Goal: Task Accomplishment & Management: Complete application form

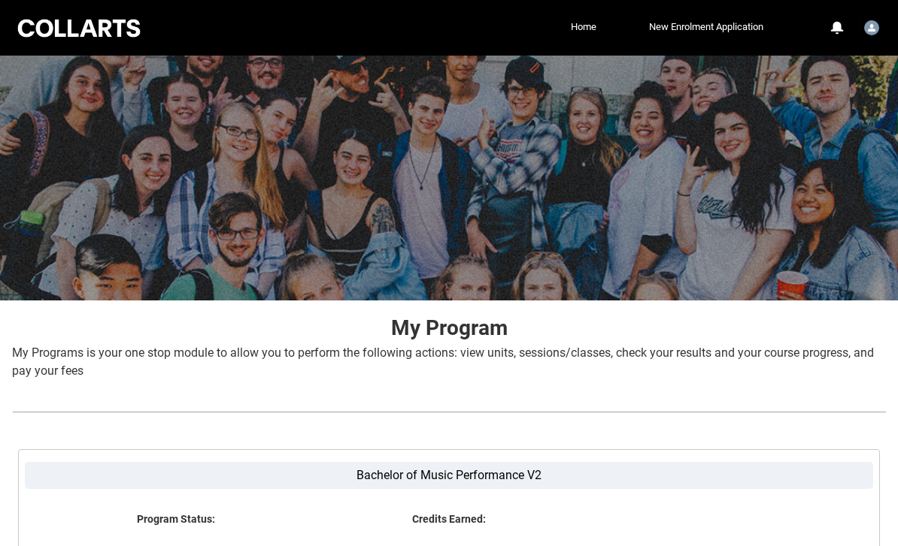
click at [874, 33] on img "User Profile Student.ewhiteh.20252319" at bounding box center [871, 27] width 15 height 15
click at [571, 22] on link "Home" at bounding box center [583, 27] width 33 height 23
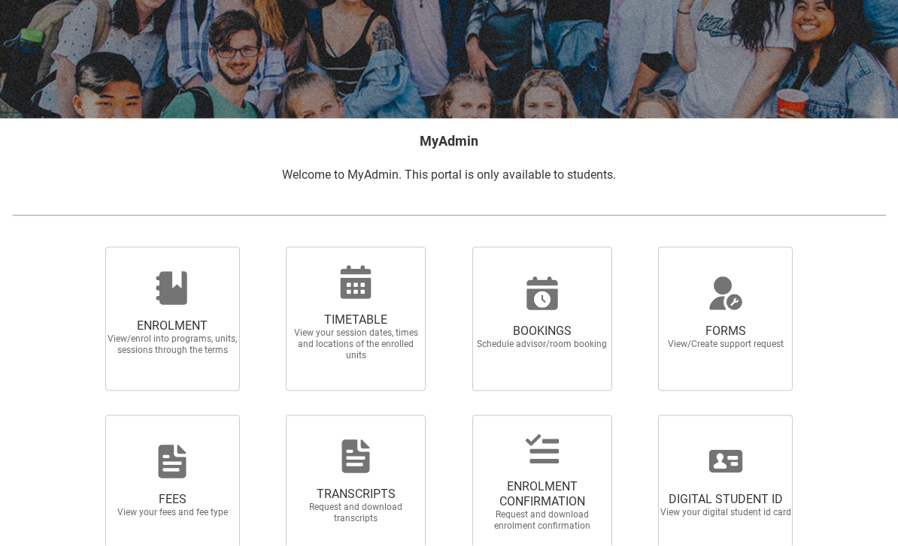
scroll to position [219, 0]
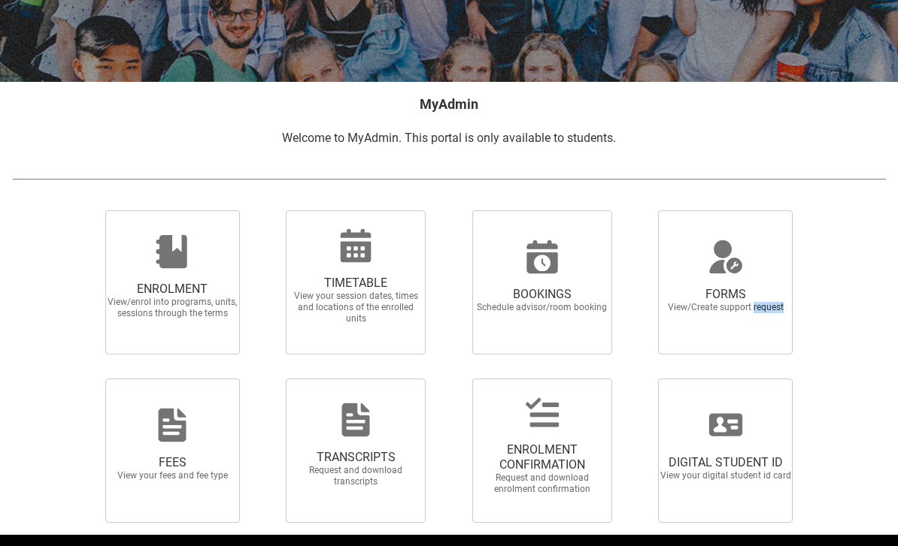
click at [623, 203] on div "BOOKINGS Schedule advisor/room booking" at bounding box center [542, 282] width 186 height 168
click at [643, 348] on label "FORMS View/Create support request" at bounding box center [725, 282] width 168 height 144
click at [641, 210] on input "FORMS View/Create support request" at bounding box center [640, 210] width 1 height 1
radio input "true"
click at [693, 295] on span "FORMS" at bounding box center [725, 294] width 132 height 15
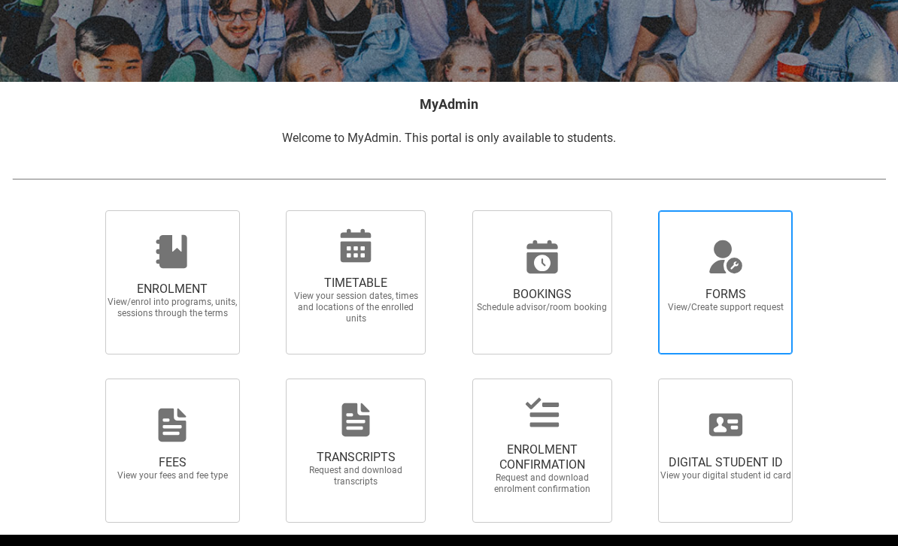
click at [641, 210] on input "FORMS View/Create support request" at bounding box center [640, 210] width 1 height 1
click at [700, 265] on div at bounding box center [463, 54] width 867 height 546
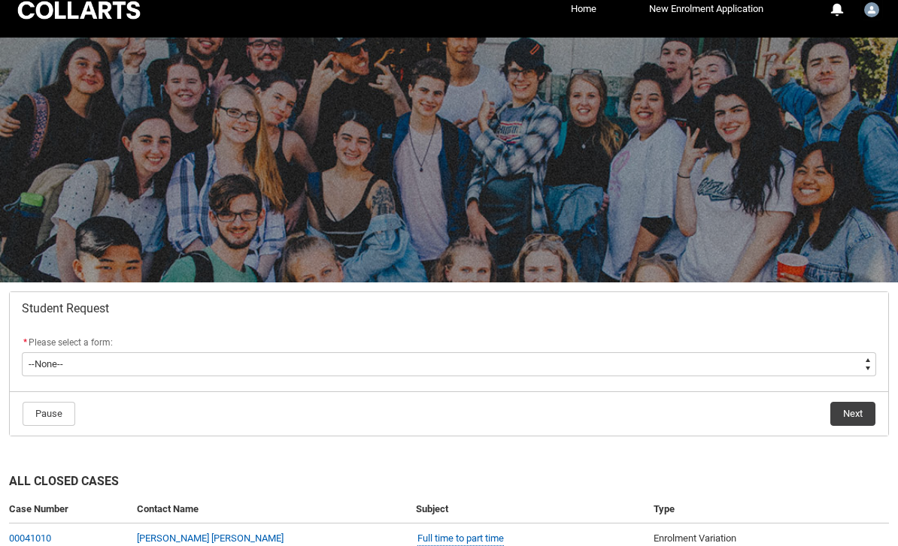
scroll to position [167, 0]
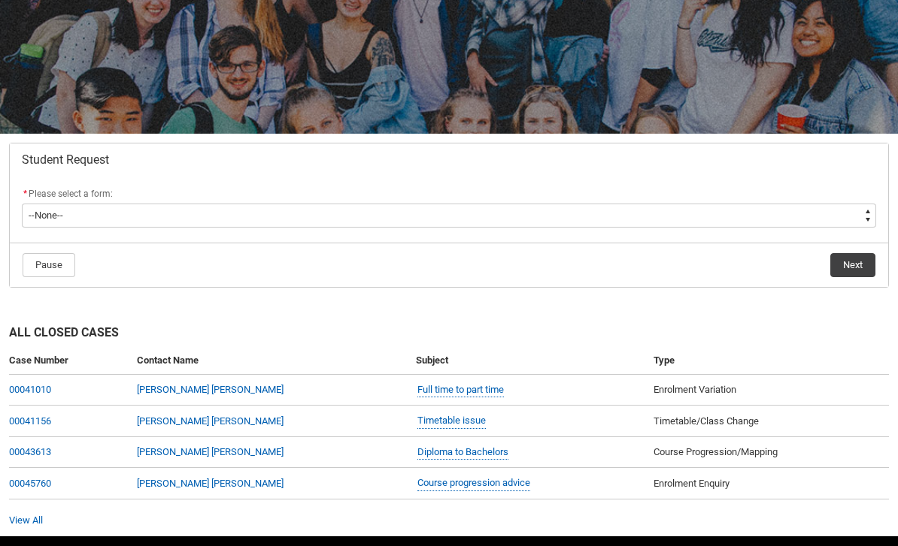
click at [57, 200] on div "* Please select a form:" at bounding box center [449, 195] width 854 height 18
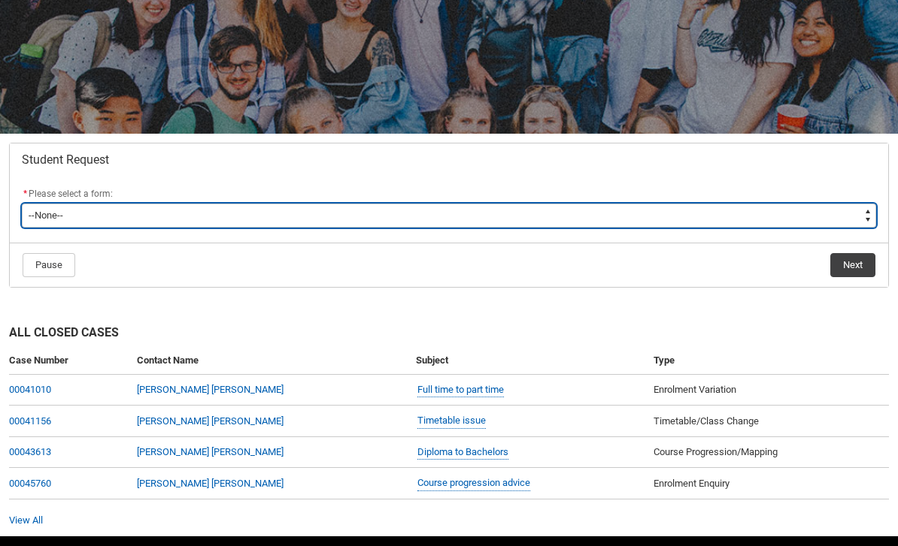
click at [70, 214] on select "--None-- Academic Transcript Application to Appeal Assignment Extension Change …" at bounding box center [449, 216] width 854 height 24
type lightning-select "Enrolment_Variation_Choice"
select select "Enrolment_Variation_Choice"
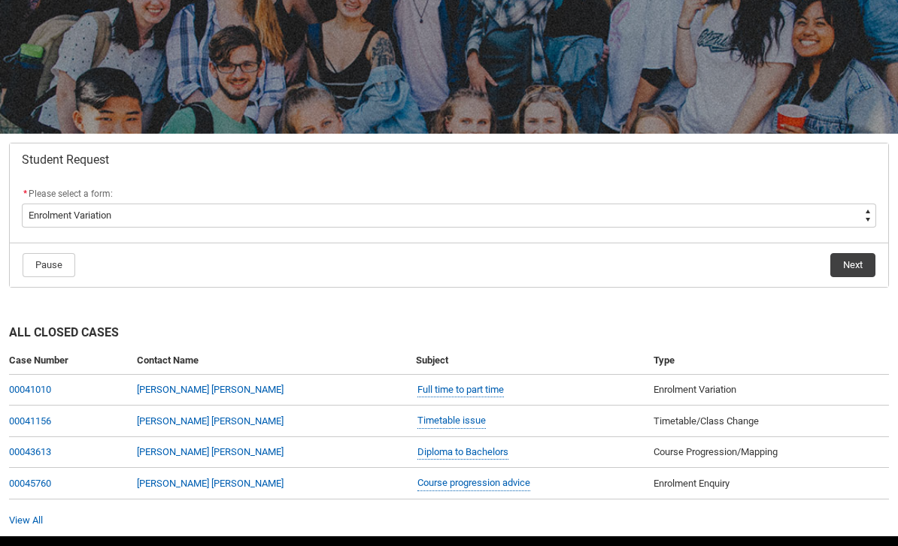
click at [875, 268] on button "Next" at bounding box center [852, 265] width 45 height 24
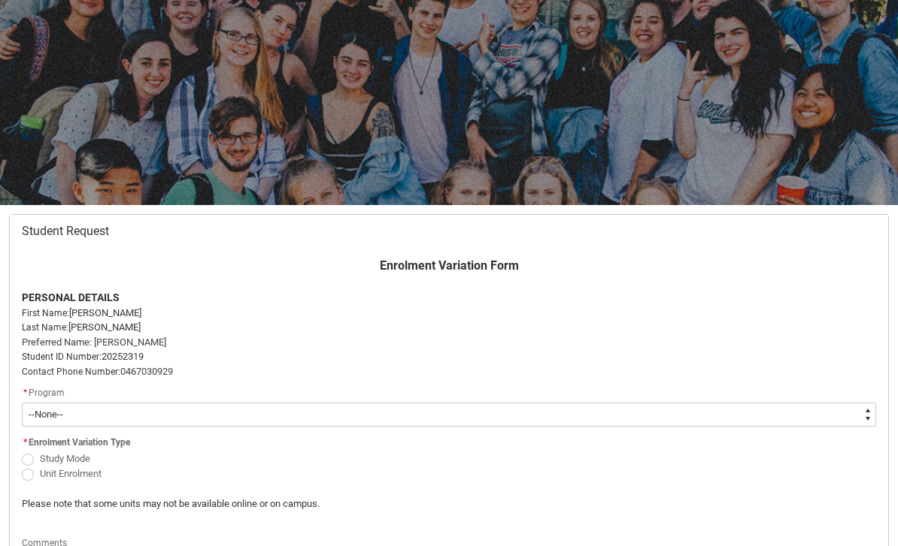
scroll to position [160, 0]
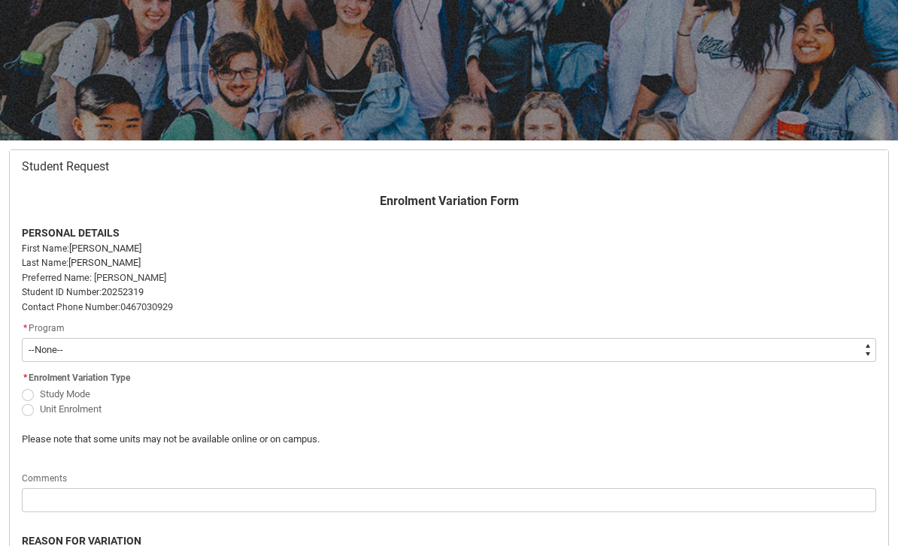
click at [298, 341] on select "--None-- Bachelor of Music Performance V2" at bounding box center [449, 350] width 854 height 24
type lightning-select "recordPicklist_ProgramEnrollment.a0jOZ000006MCDaYAO"
select select "recordPicklist_ProgramEnrollment.a0jOZ000006MCDaYAO"
click at [27, 406] on span "Redu_Student_Request flow" at bounding box center [28, 410] width 12 height 12
click at [22, 401] on input "Unit Enrolment" at bounding box center [21, 401] width 1 height 1
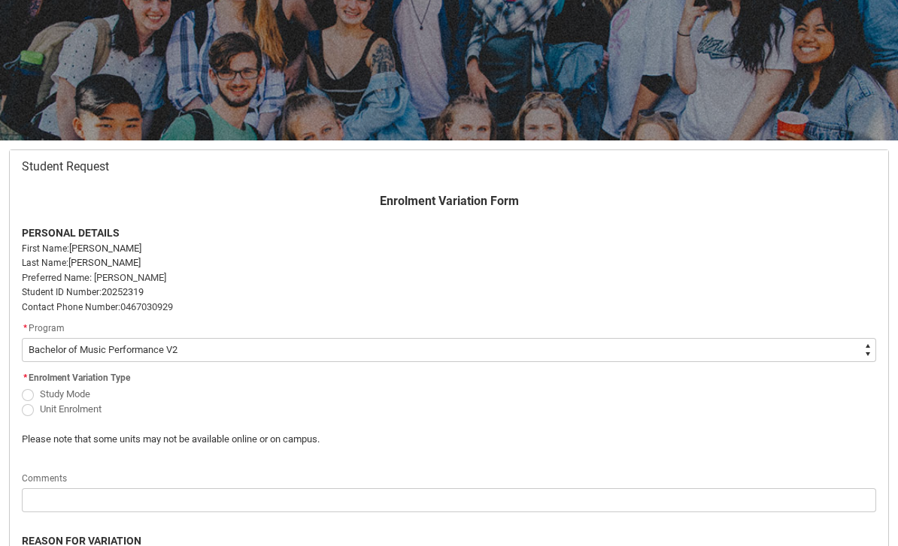
radio input "true"
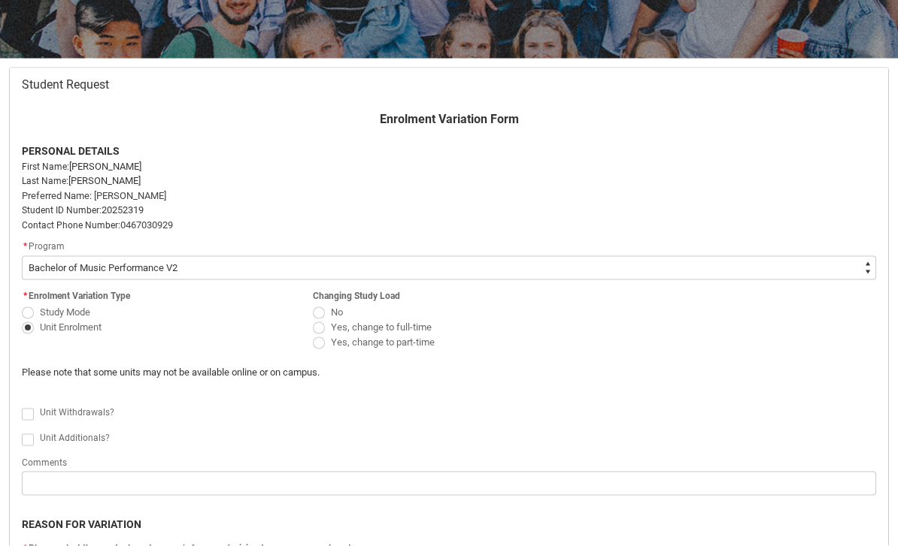
click at [328, 306] on label "No" at bounding box center [331, 311] width 36 height 11
click at [313, 304] on input "No" at bounding box center [312, 304] width 1 height 1
radio input "true"
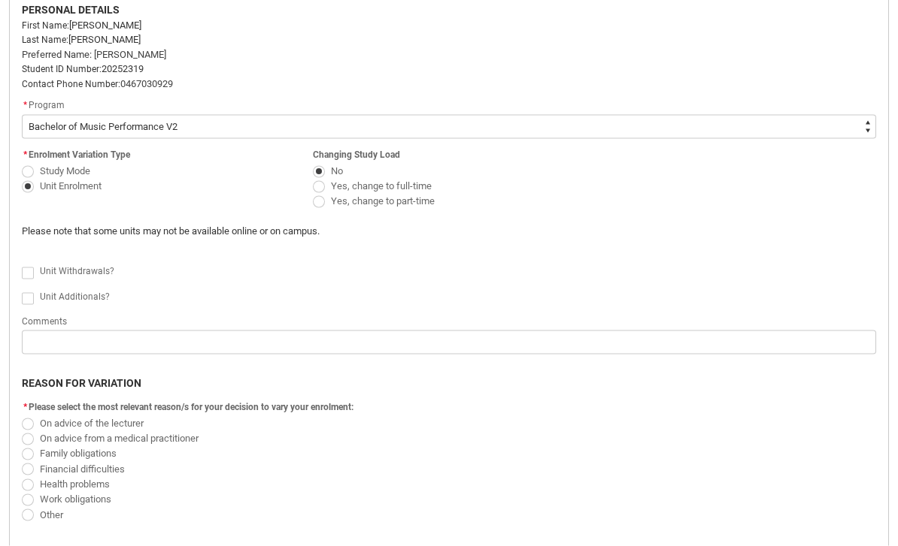
scroll to position [385, 0]
click at [32, 271] on span "Redu_Student_Request flow" at bounding box center [28, 272] width 12 height 12
click at [22, 264] on input "Redu_Student_Request flow" at bounding box center [21, 263] width 1 height 1
type lightning-input "true"
checkbox input "true"
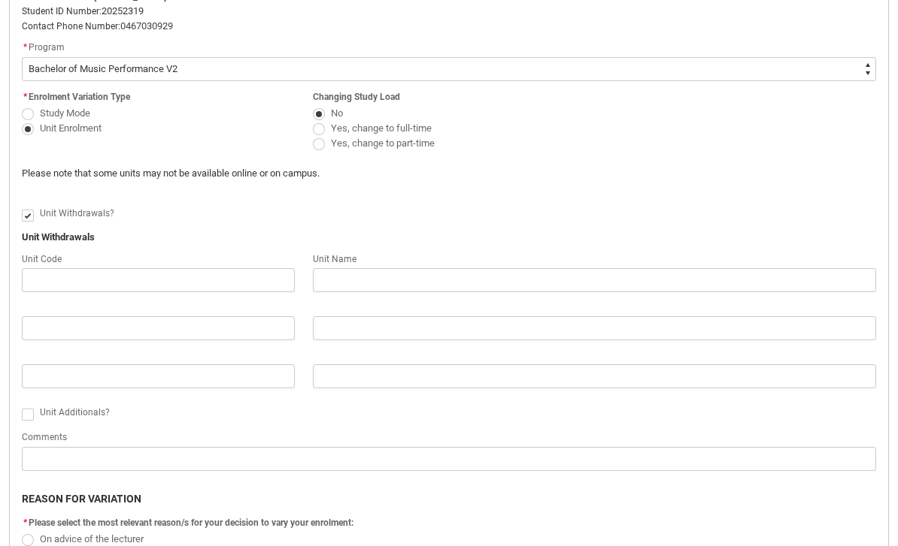
click at [371, 4] on p "Student ID Number: 20252319" at bounding box center [449, 11] width 854 height 15
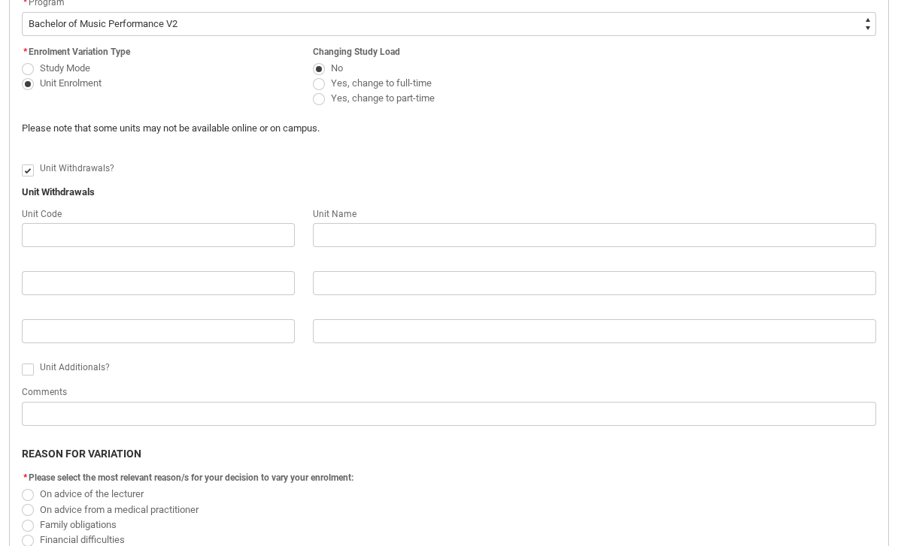
scroll to position [489, 0]
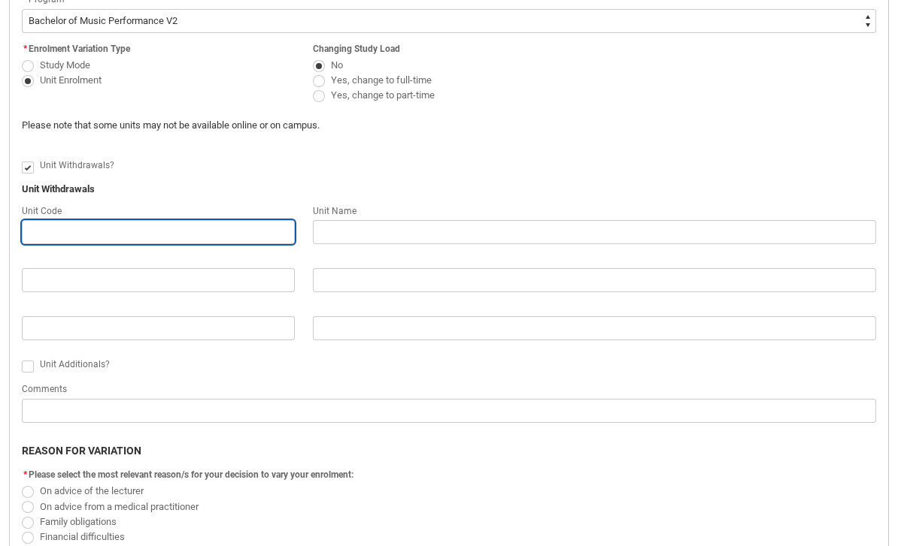
click at [80, 234] on input "Redu_Student_Request flow" at bounding box center [158, 232] width 273 height 24
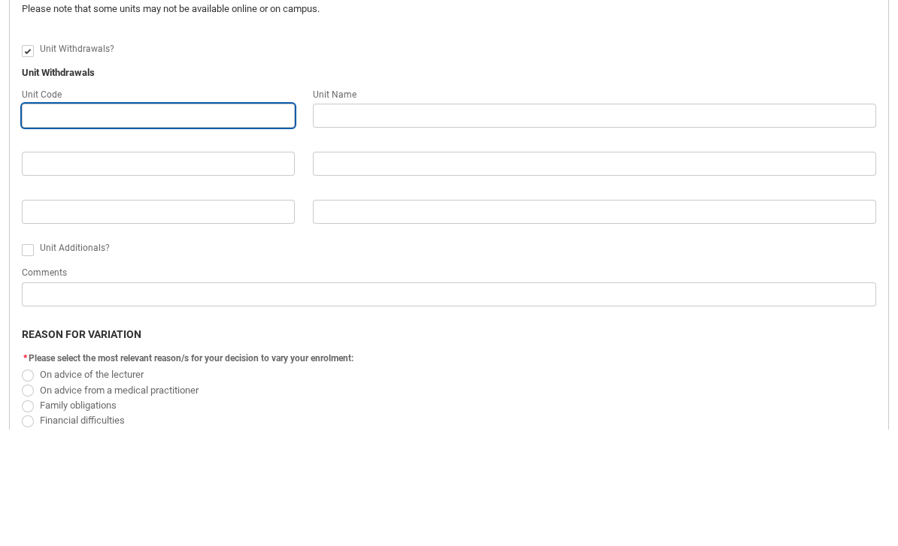
click at [100, 220] on input "Redu_Student_Request flow" at bounding box center [158, 232] width 273 height 24
paste input "CRFIFOS"
type lightning-primitive-input-simple "CRFIFOS"
type input "CRFIFOS"
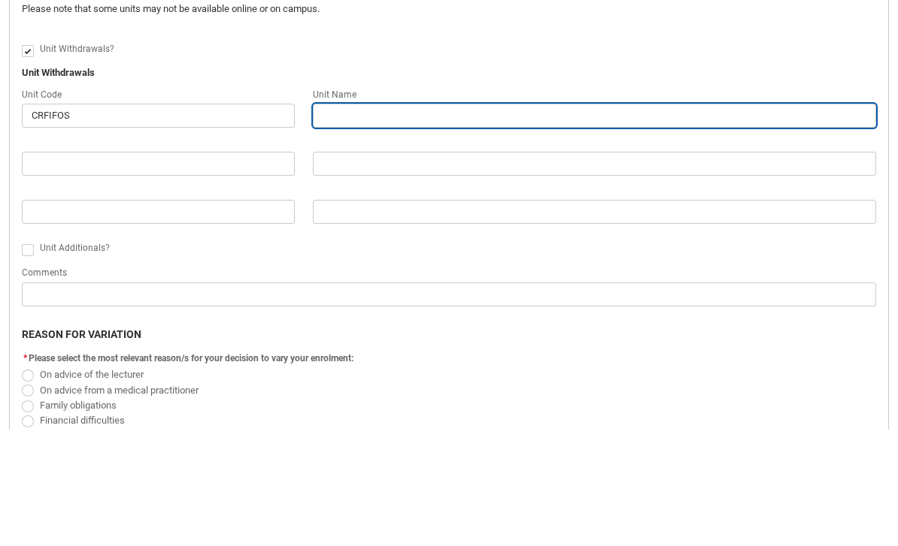
click at [377, 220] on input "Redu_Student_Request flow" at bounding box center [594, 232] width 563 height 24
type lightning-primitive-input-simple "I"
type input "I"
type lightning-primitive-input-simple "In"
type input "In"
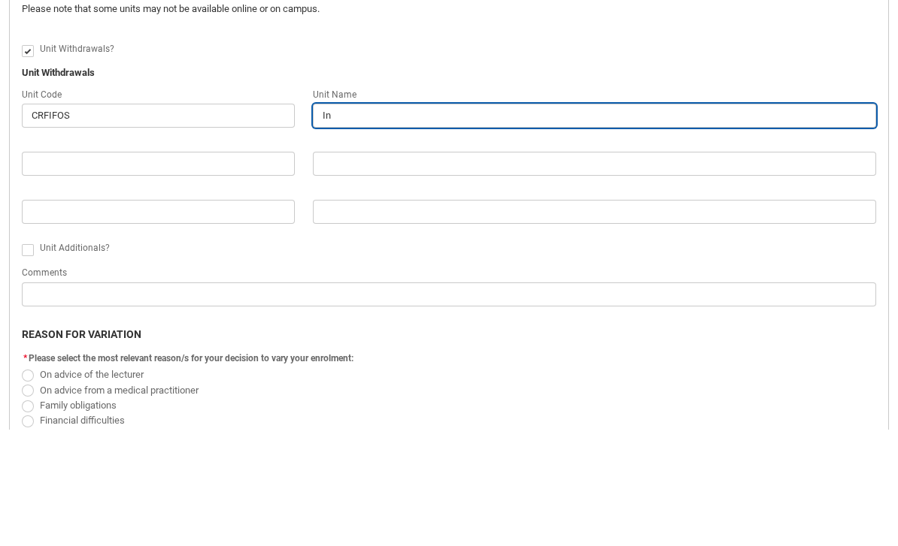
type lightning-primitive-input-simple "Ind"
type input "Ind"
type lightning-primitive-input-simple "Indu"
type input "Indu"
type lightning-primitive-input-simple "Indus"
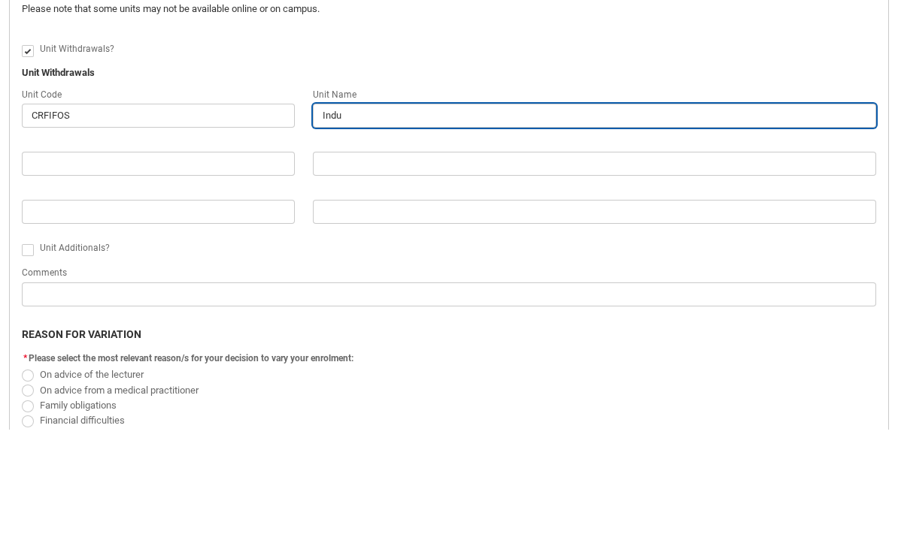
type input "Indus"
type lightning-primitive-input-simple "Indust"
type input "Indust"
type lightning-primitive-input-simple "Industy"
type input "Industy"
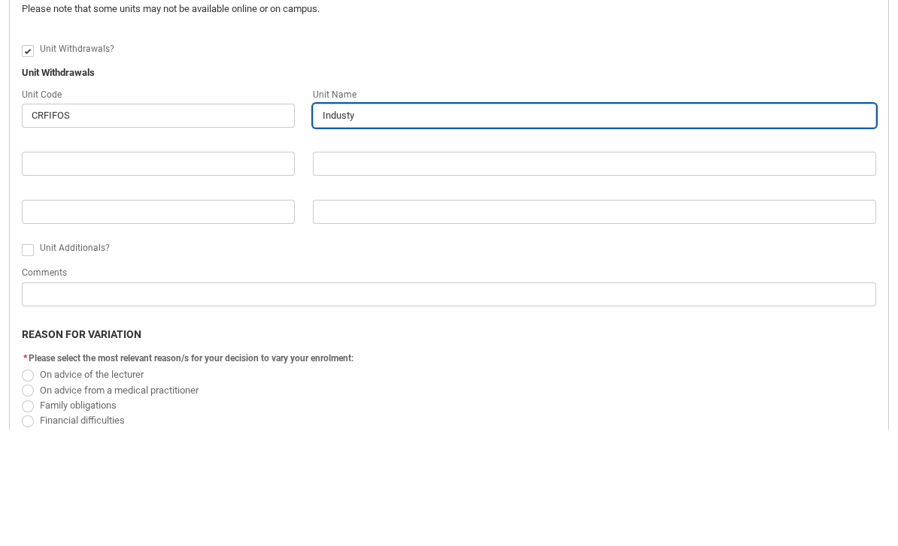
type lightning-primitive-input-simple "Industy"
type input "Industy"
type lightning-primitive-input-simple "Industy"
type input "Industy"
type lightning-primitive-input-simple "Indust"
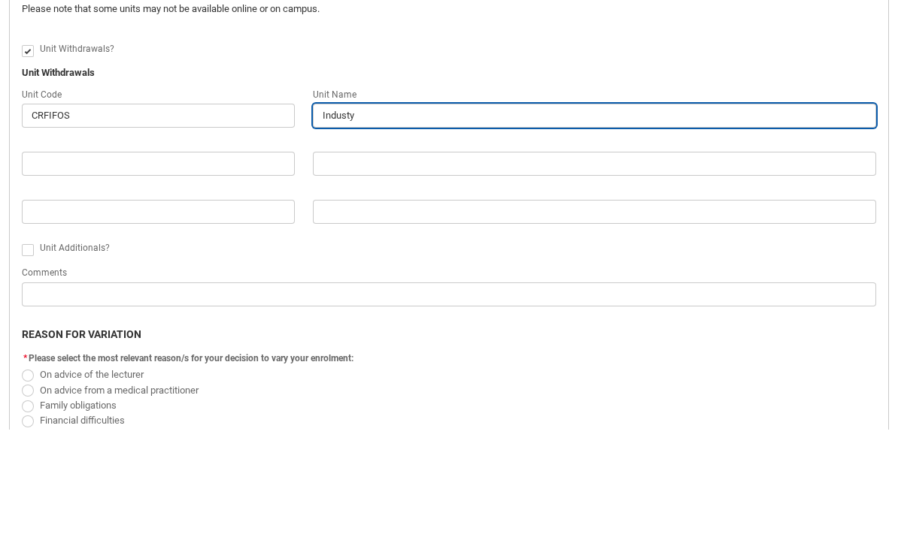
type input "Indust"
type lightning-primitive-input-simple "Indus"
type input "Indus"
type lightning-primitive-input-simple "Industry"
type input "Industry"
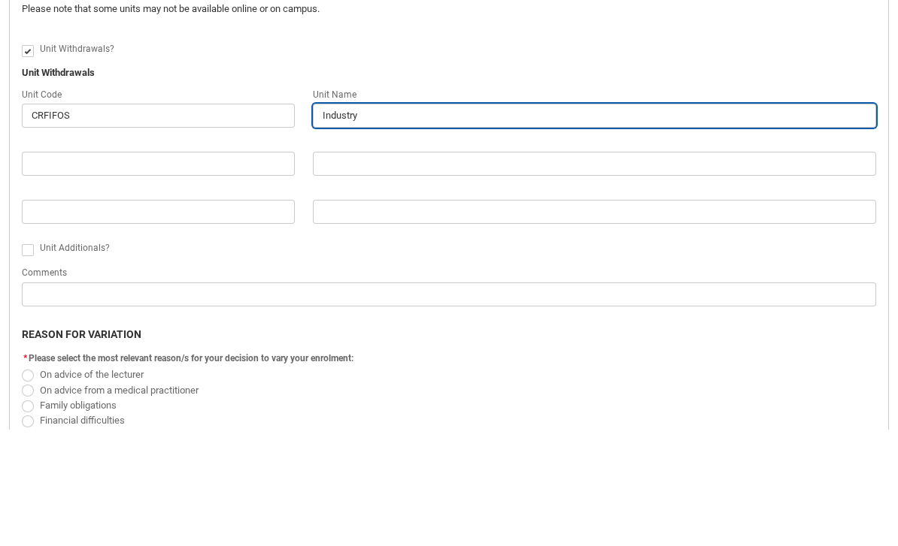
type lightning-primitive-input-simple "Industry"
type input "Industry"
type lightning-primitive-input-simple "Industry F"
type input "Industry F"
type lightning-primitive-input-simple "Industry Fo"
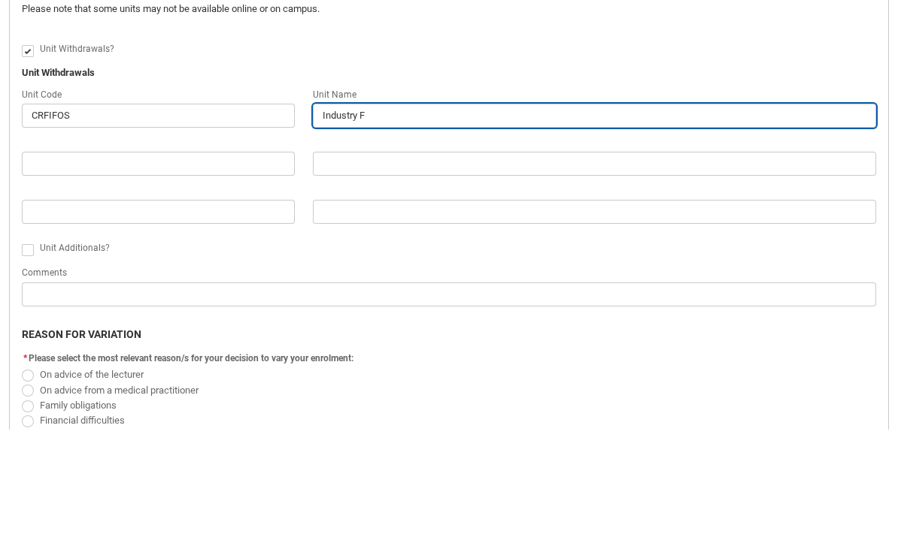
type input "Industry Fo"
type lightning-primitive-input-simple "Industry Fou"
type input "Industry Fou"
type lightning-primitive-input-simple "Industry Foun"
type input "Industry Foun"
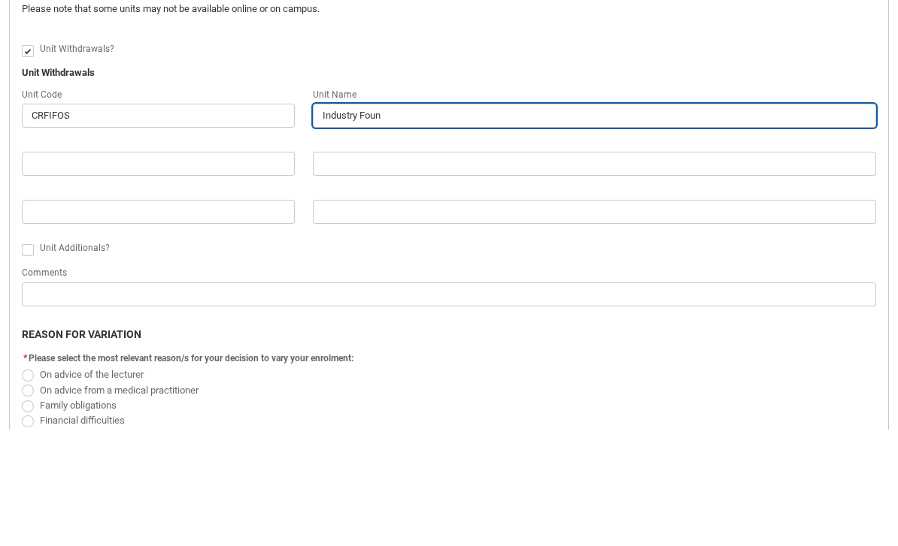
type lightning-primitive-input-simple "Industry Found"
type input "Industry Found"
type lightning-primitive-input-simple "Industry Founda"
type input "Industry Founda"
type lightning-primitive-input-simple "Industry Foundat"
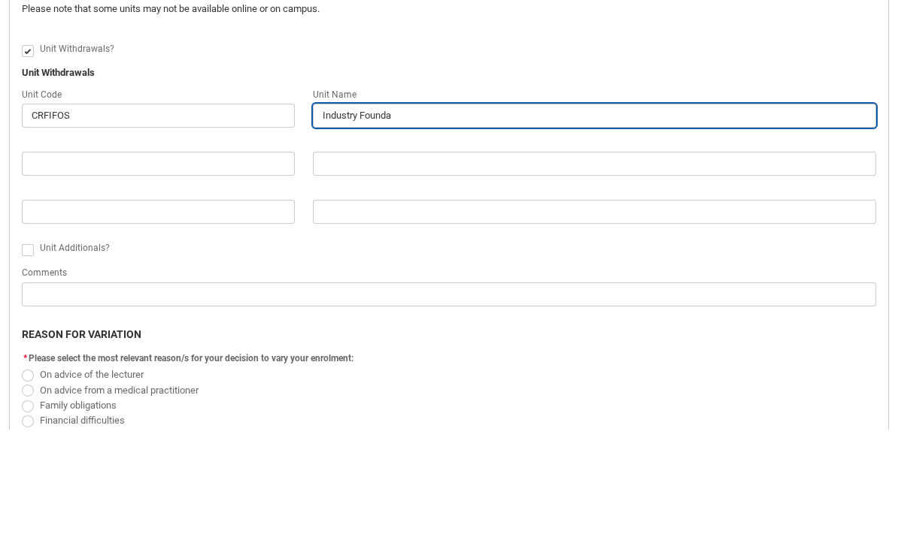
type input "Industry Foundat"
type lightning-primitive-input-simple "Industry Foundati"
type input "Industry Foundati"
type lightning-primitive-input-simple "Industry Foundatio"
type input "Industry Foundatio"
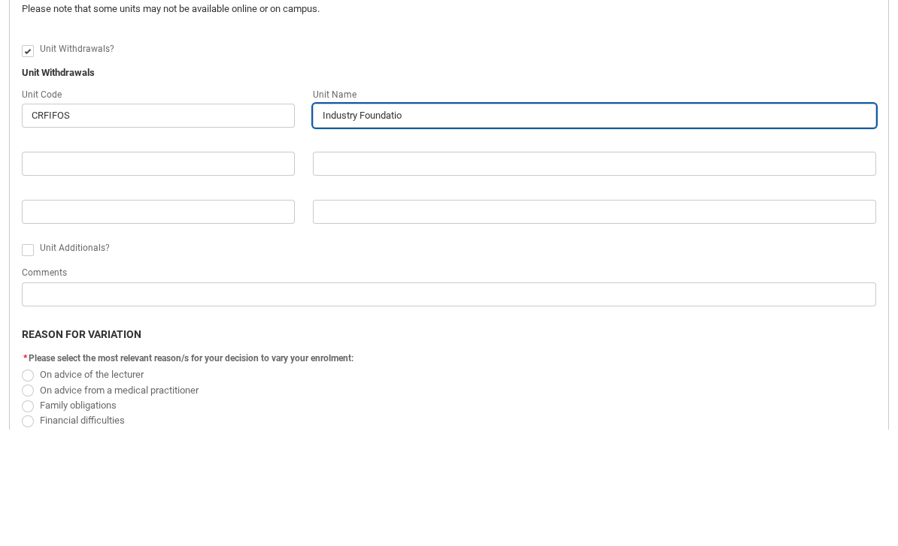
type lightning-primitive-input-simple "Industry Foundation"
type input "Industry Foundation"
type lightning-primitive-input-simple "Industry Foundations"
type input "Industry Foundations"
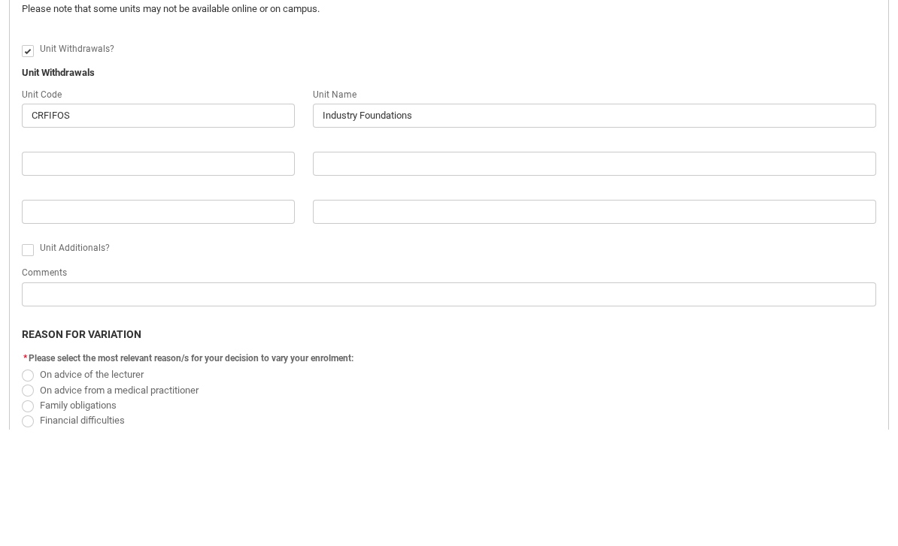
scroll to position [606, 0]
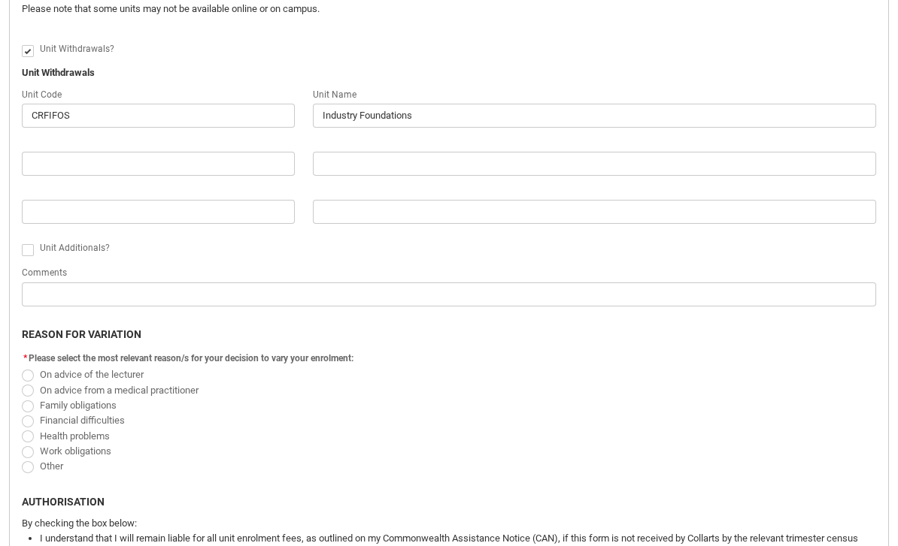
click at [38, 250] on label "Redu_Student_Request flow" at bounding box center [31, 249] width 18 height 11
click at [22, 242] on input "Redu_Student_Request flow" at bounding box center [21, 241] width 1 height 1
type lightning-input "true"
checkbox input "true"
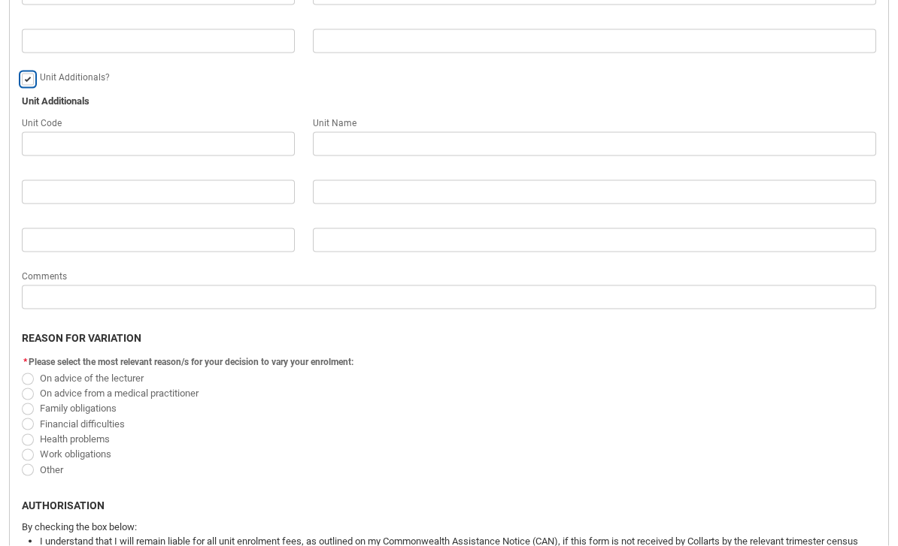
scroll to position [878, 0]
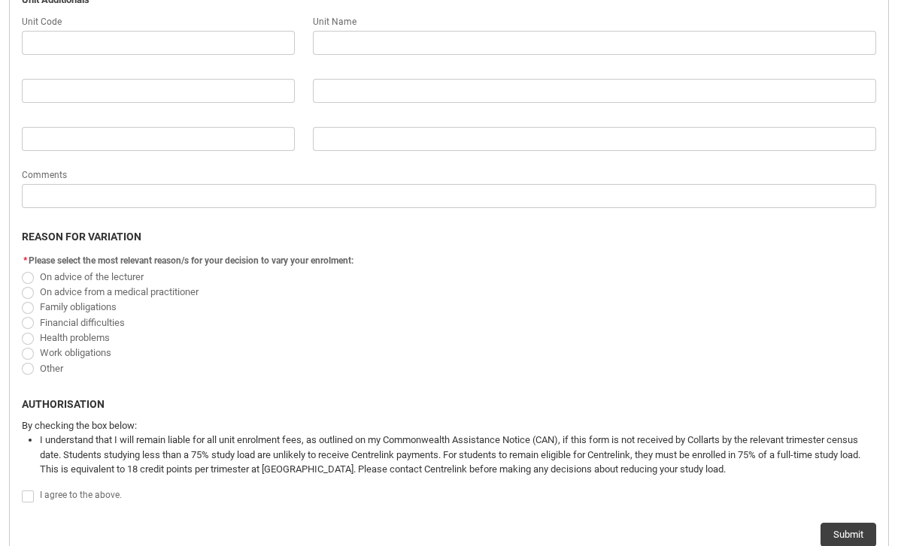
click at [26, 365] on span "Redu_Student_Request flow" at bounding box center [28, 369] width 12 height 12
click at [22, 361] on input "Other" at bounding box center [21, 360] width 1 height 1
radio input "true"
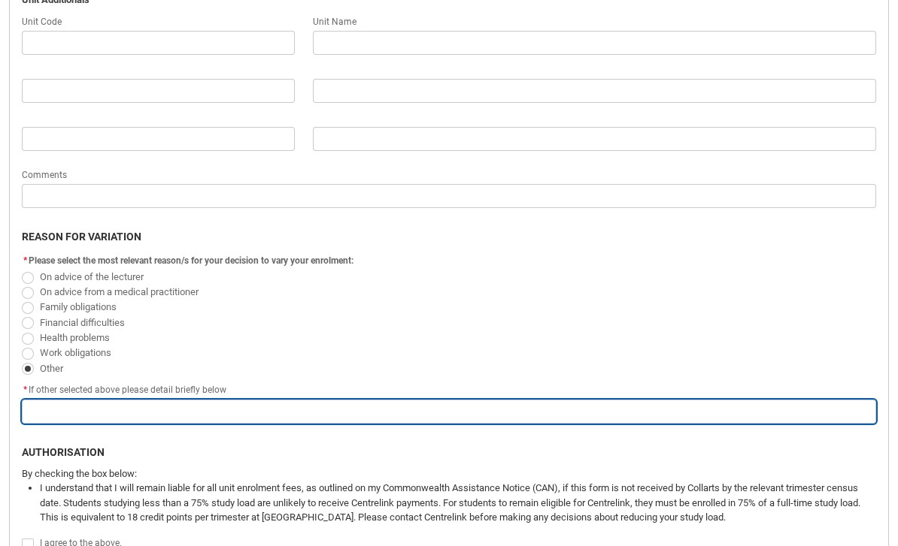
click at [47, 405] on input "Redu_Student_Request flow" at bounding box center [449, 412] width 854 height 24
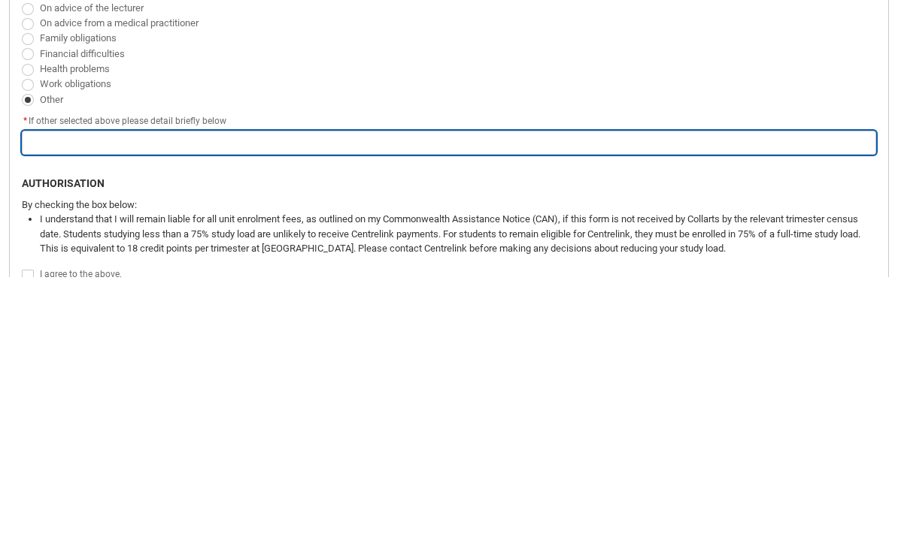
type lightning-primitive-input-simple "I"
type input "I"
type lightning-primitive-input-simple "I"
type input "I"
type lightning-primitive-input-simple "I w"
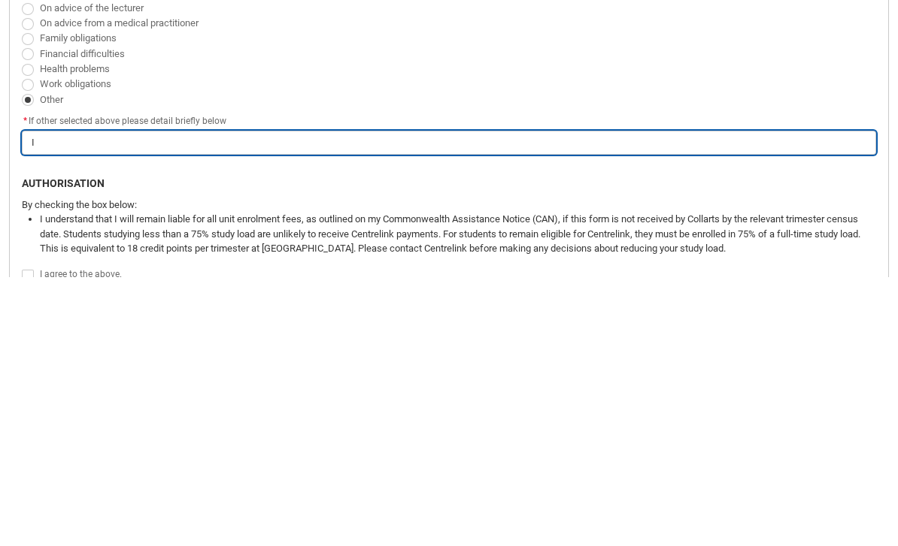
type input "I w"
type lightning-primitive-input-simple "I wa"
type input "I wa"
type lightning-primitive-input-simple "I was"
type input "I was"
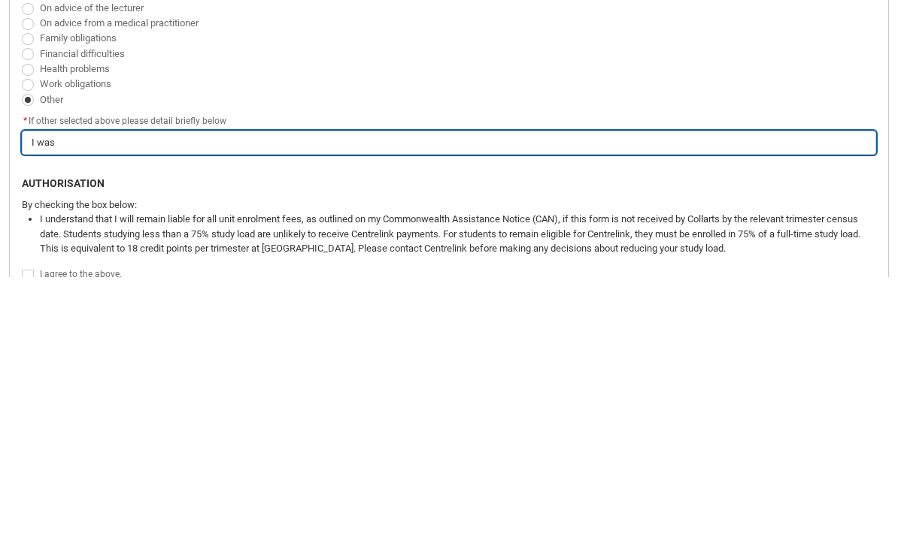
type lightning-primitive-input-simple "I was"
type input "I was"
type lightning-primitive-input-simple "I was u"
type input "I was u"
type lightning-primitive-input-simple "I was un"
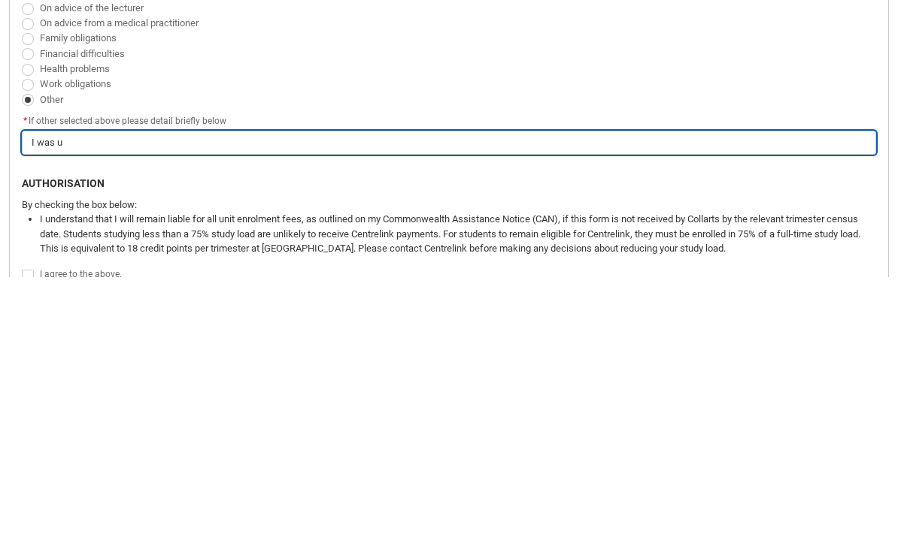
type input "I was un"
type lightning-primitive-input-simple "I was una"
type input "I was una"
type lightning-primitive-input-simple "I was unab"
type input "I was unab"
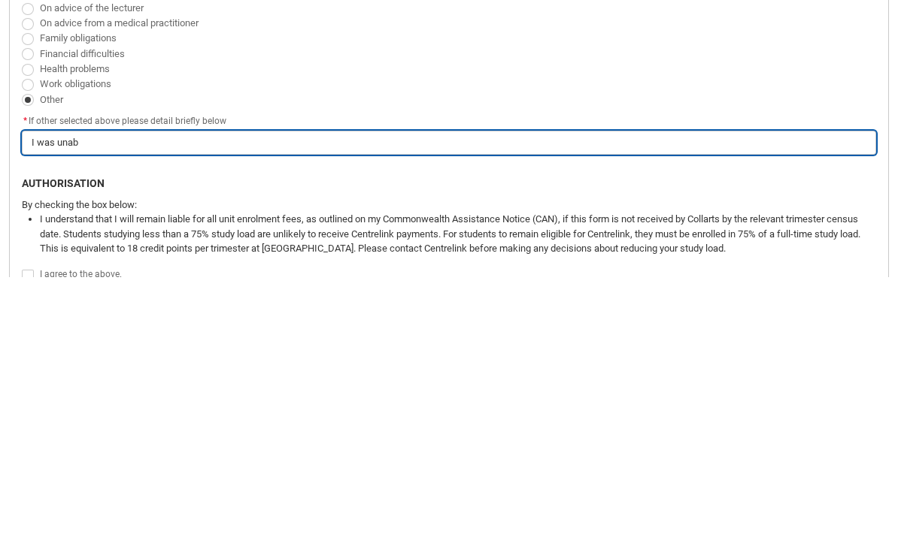
type lightning-primitive-input-simple "I was unabl"
type input "I was unabl"
type lightning-primitive-input-simple "I was unable"
type input "I was unable"
type lightning-primitive-input-simple "I was unable"
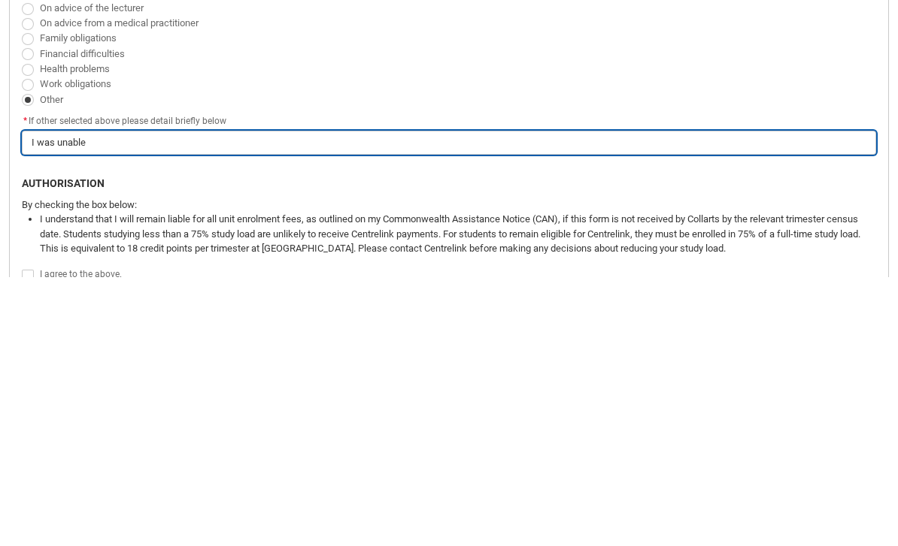
type input "I was unable"
type lightning-primitive-input-simple "I was unable t"
type input "I was unable t"
type lightning-primitive-input-simple "I was unable to"
type input "I was unable to"
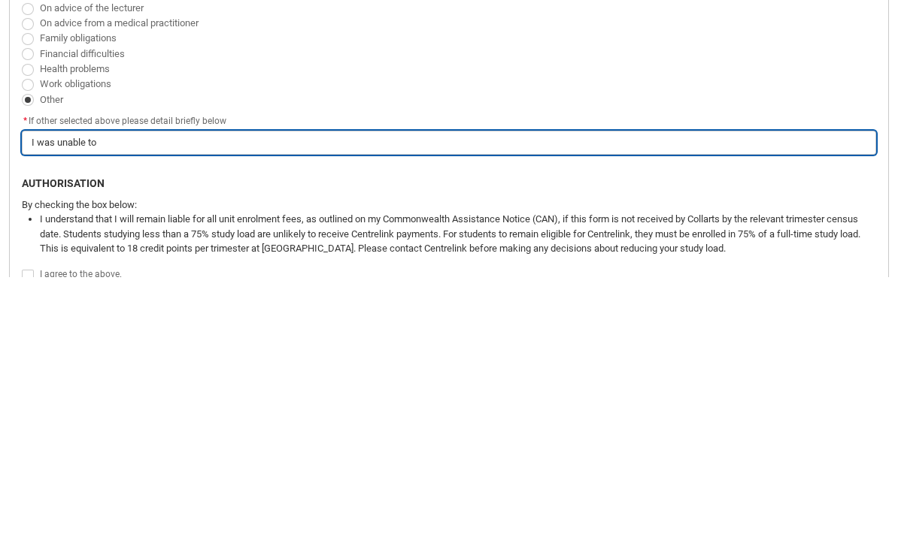
type lightning-primitive-input-simple "I was unable to"
type input "I was unable to"
type lightning-primitive-input-simple "I was unable to s"
type input "I was unable to s"
type lightning-primitive-input-simple "I was unable to se"
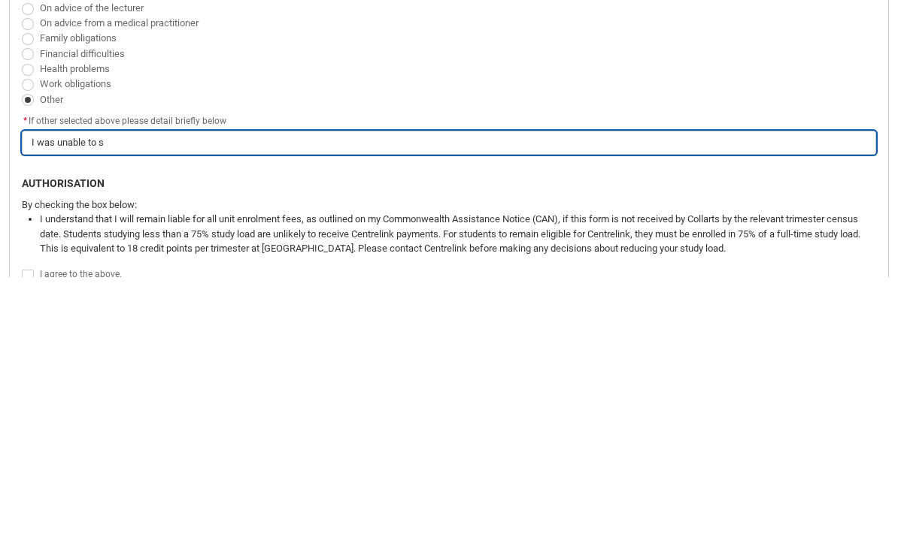
type input "I was unable to se"
type lightning-primitive-input-simple "I was unable to sel"
type input "I was unable to sel"
type lightning-primitive-input-simple "I was unable to sele"
type input "I was unable to sele"
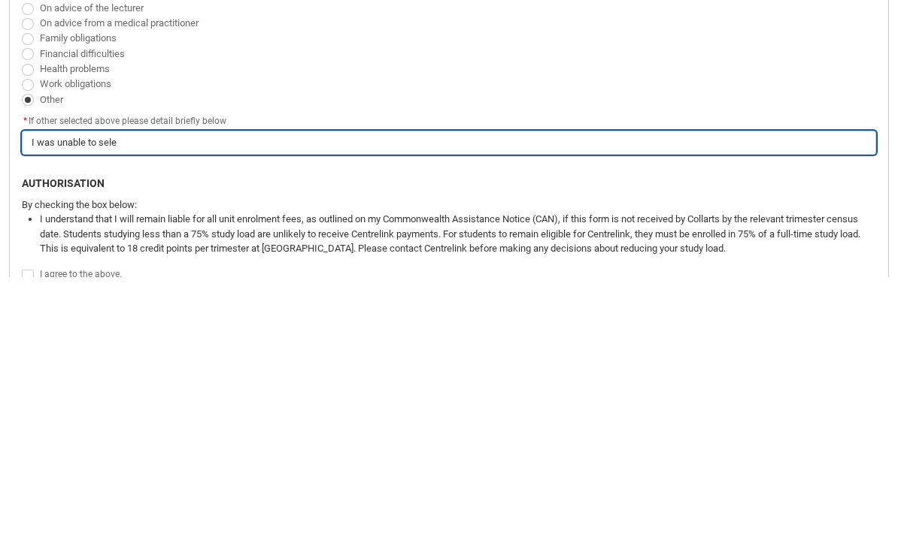
type lightning-primitive-input-simple "I was unable to selec"
type input "I was unable to selec"
type lightning-primitive-input-simple "I was unable to select"
type input "I was unable to select"
type lightning-primitive-input-simple "I was unable to select"
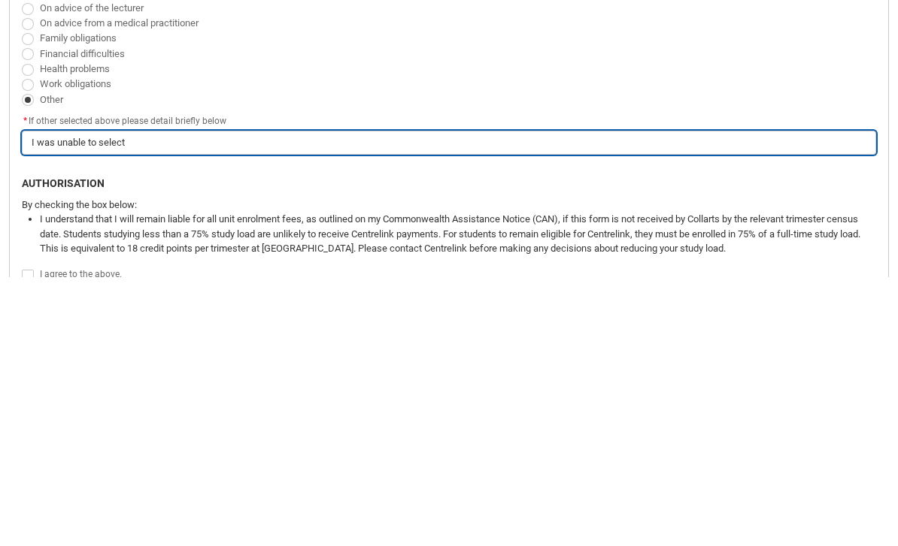
type input "I was unable to select"
type lightning-primitive-input-simple "I was unable to select c"
type input "I was unable to select c"
type lightning-primitive-input-simple "I was unable to select cl"
type input "I was unable to select cl"
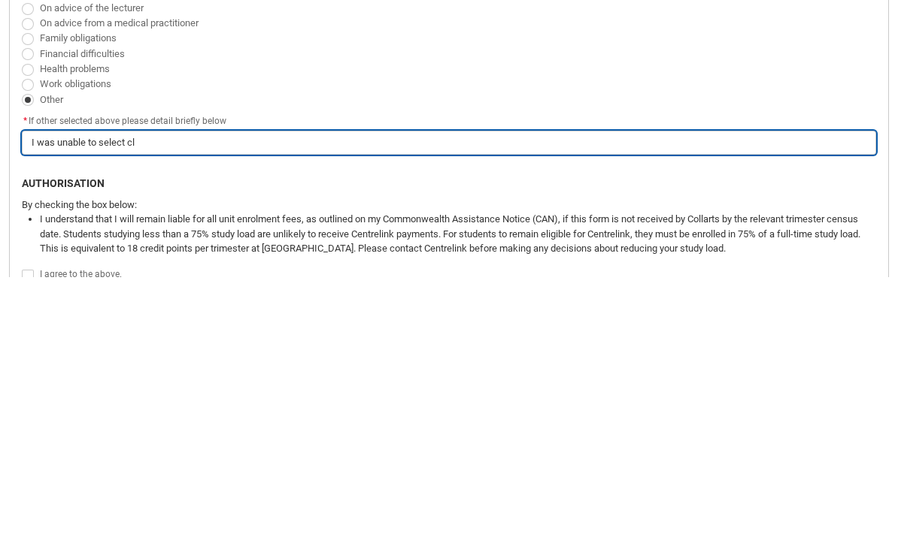
type lightning-primitive-input-simple "I was unable to select cla"
type input "I was unable to select cla"
type lightning-primitive-input-simple "I was unable to select clas"
type input "I was unable to select clas"
type lightning-primitive-input-simple "I was unable to select class"
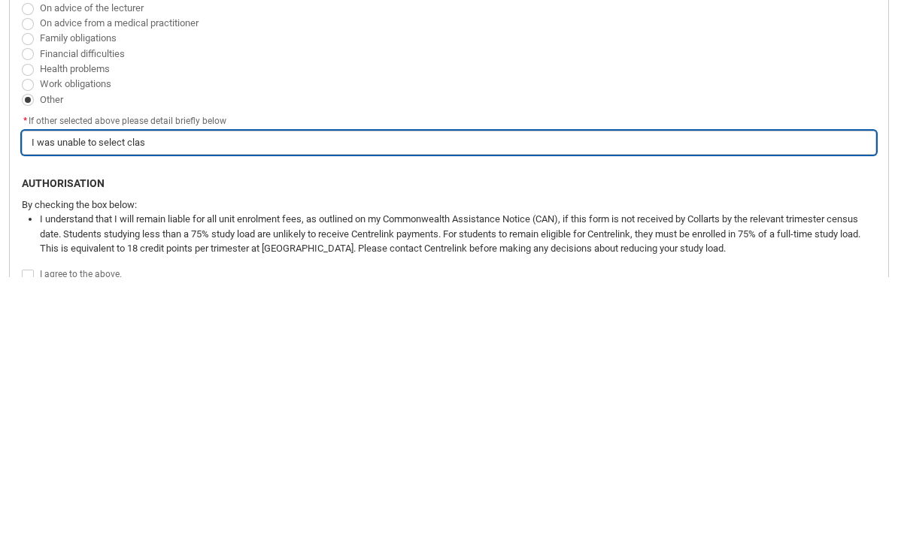
type input "I was unable to select class"
type lightning-primitive-input-simple "I was unable to select classe"
type input "I was unable to select classe"
type lightning-primitive-input-simple "I was unable to select classes"
type input "I was unable to select classes"
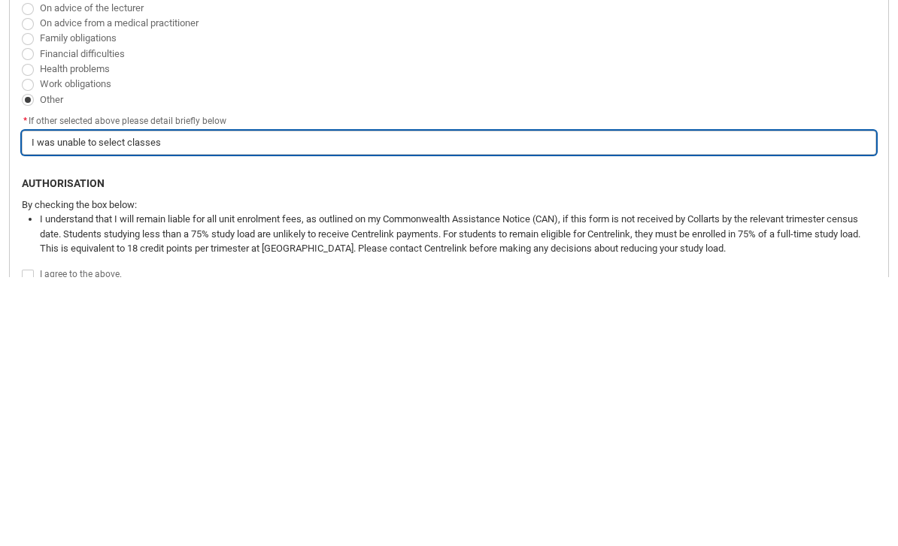
type lightning-primitive-input-simple "I was unable to select classes"
type input "I was unable to select classes"
type lightning-primitive-input-simple "I was unable to select classes b"
type input "I was unable to select classes b"
type lightning-primitive-input-simple "I was unable to select classes bu"
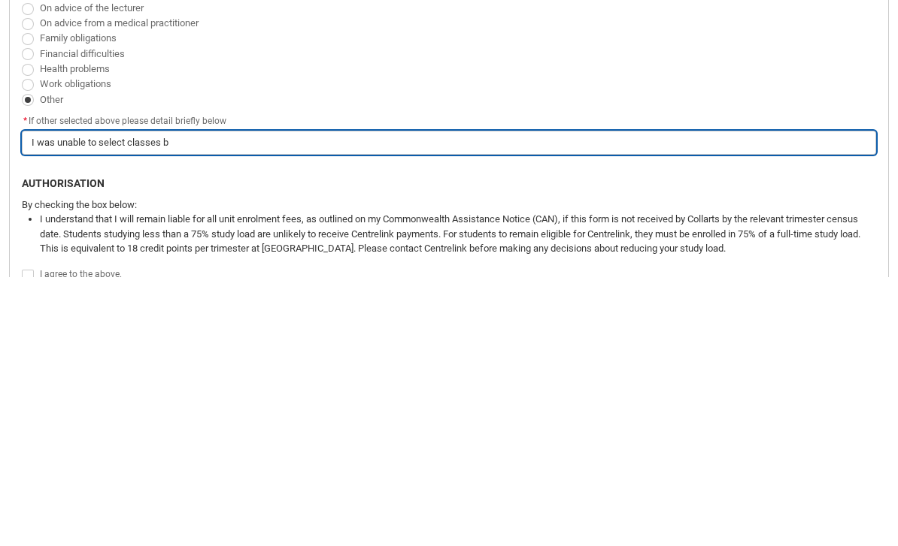
type input "I was unable to select classes bu"
type lightning-primitive-input-simple "I was unable to select classes but"
type input "I was unable to select classes but"
type lightning-primitive-input-simple "I was unable to select classes but"
type input "I was unable to select classes but"
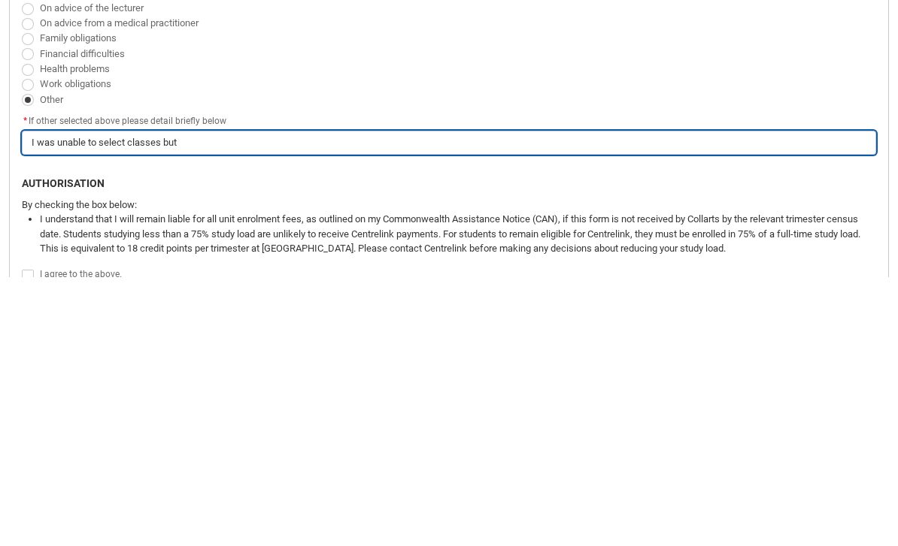
type lightning-primitive-input-simple "I was unable to select classes but t"
type input "I was unable to select classes but t"
type lightning-primitive-input-simple "I was unable to select classes but th"
type input "I was unable to select classes but th"
type lightning-primitive-input-simple "I was unable to select classes but the"
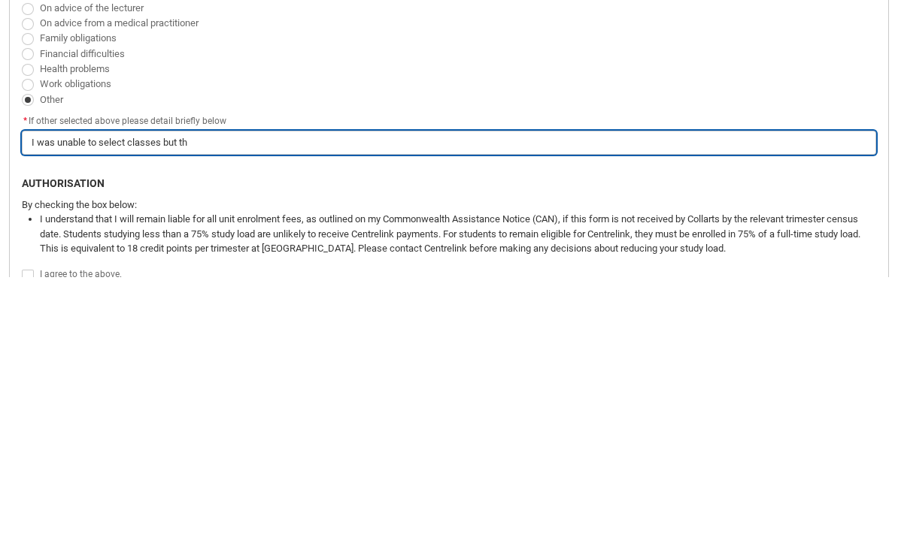
type input "I was unable to select classes but the"
type lightning-primitive-input-simple "I was unable to select classes but then"
type input "I was unable to select classes but then"
type lightning-primitive-input-simple "I was unable to select classes but then"
type input "I was unable to select classes but then"
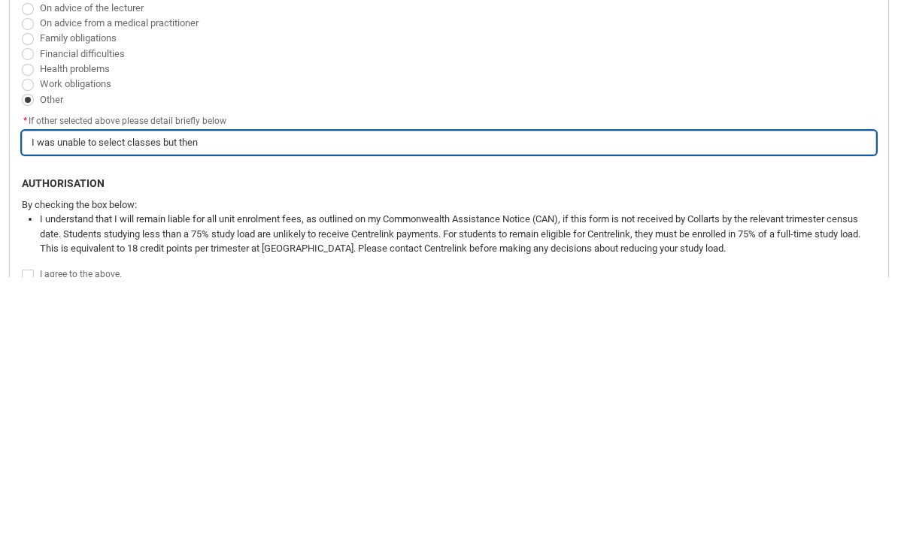
type lightning-primitive-input-simple "I was unable to select classes but then a"
type input "I was unable to select classes but then a"
type lightning-primitive-input-simple "I was unable to select classes but then au"
type input "I was unable to select classes but then au"
type lightning-primitive-input-simple "I was unable to select classes but then aut"
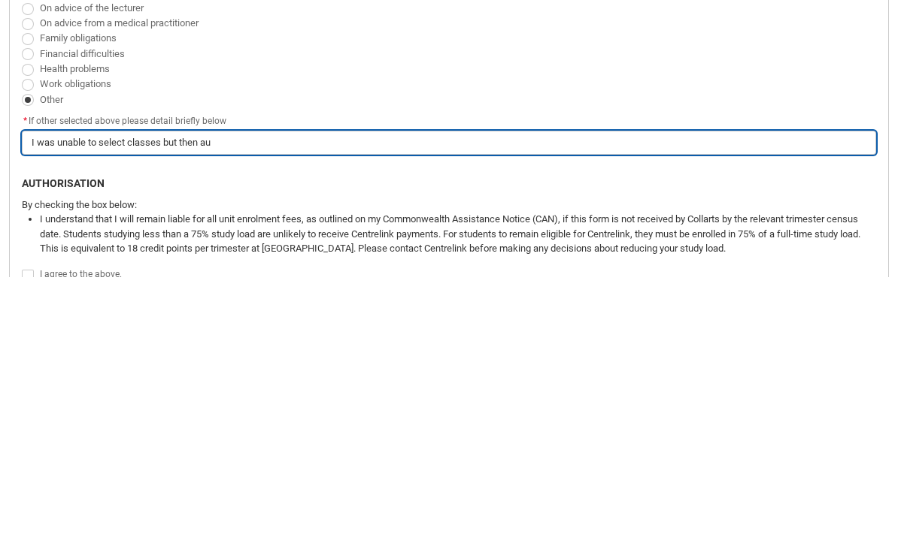
type input "I was unable to select classes but then aut"
type lightning-primitive-input-simple "I was unable to select classes but then auto"
type input "I was unable to select classes but then auto"
type lightning-primitive-input-simple "I was unable to select classes but then auto"
type input "I was unable to select classes but then auto"
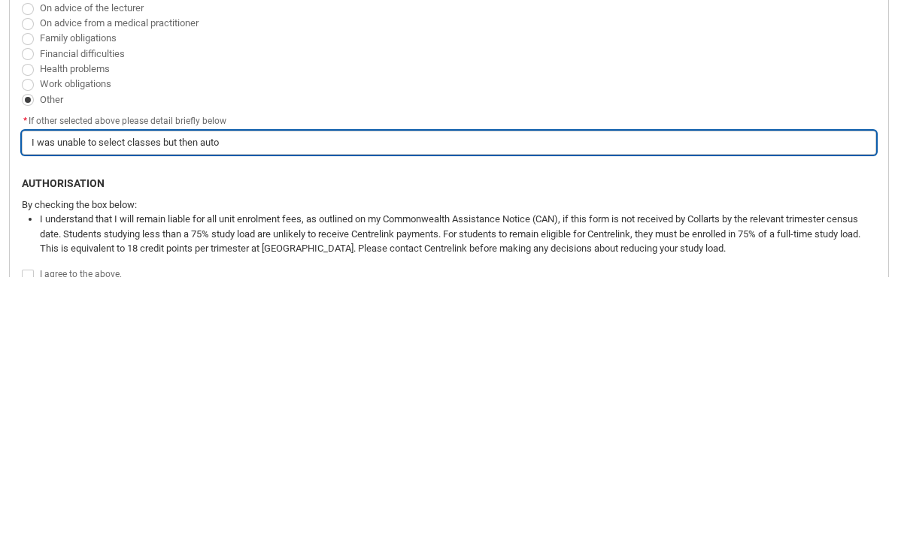
type lightning-primitive-input-simple "I was unable to select classes but then auto e"
type input "I was unable to select classes but then auto e"
type lightning-primitive-input-simple "I was unable to select classes but then auto en"
type input "I was unable to select classes but then auto en"
type lightning-primitive-input-simple "I was unable to select classes but then auto enr"
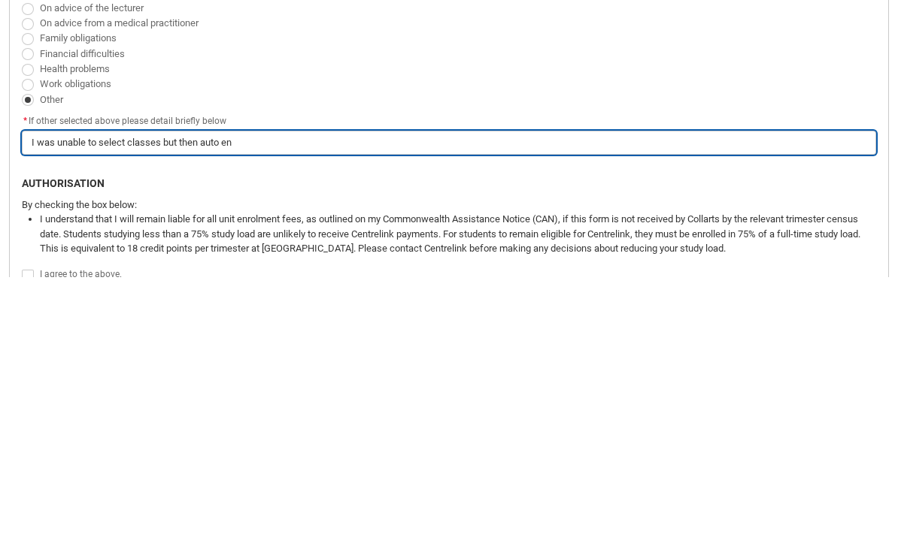
type input "I was unable to select classes but then auto enr"
type lightning-primitive-input-simple "I was unable to select classes but then auto enro"
type input "I was unable to select classes but then auto enro"
type lightning-primitive-input-simple "I was unable to select classes but then auto enrol"
type input "I was unable to select classes but then auto enrol"
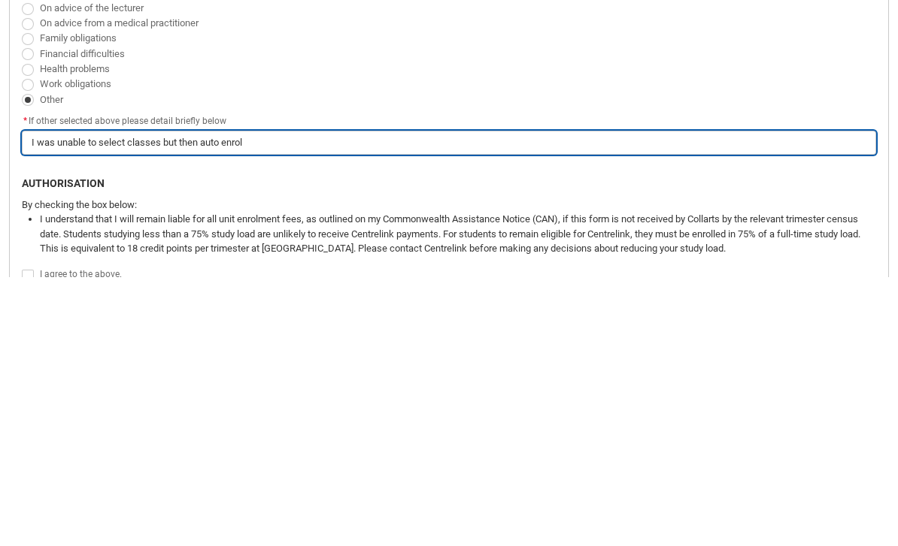
type lightning-primitive-input-simple "I was unable to select classes but then auto enroll"
type input "I was unable to select classes but then auto enroll"
type lightning-primitive-input-simple "I was unable to select classes but then auto enrolle"
type input "I was unable to select classes but then auto enrolle"
type lightning-primitive-input-simple "I was unable to select classes but then auto enrolled"
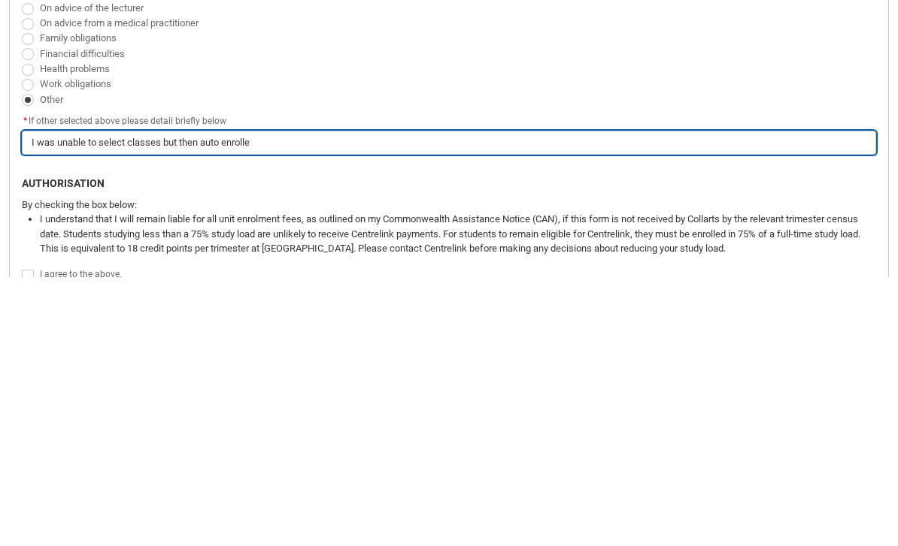
type input "I was unable to select classes but then auto enrolled"
type lightning-primitive-input-simple "I was unable to select classes but then auto enrolled"
type input "I was unable to select classes but then auto enrolled"
type lightning-primitive-input-simple "I was unable to select classes but then auto enrolled i"
type input "I was unable to select classes but then auto enrolled i"
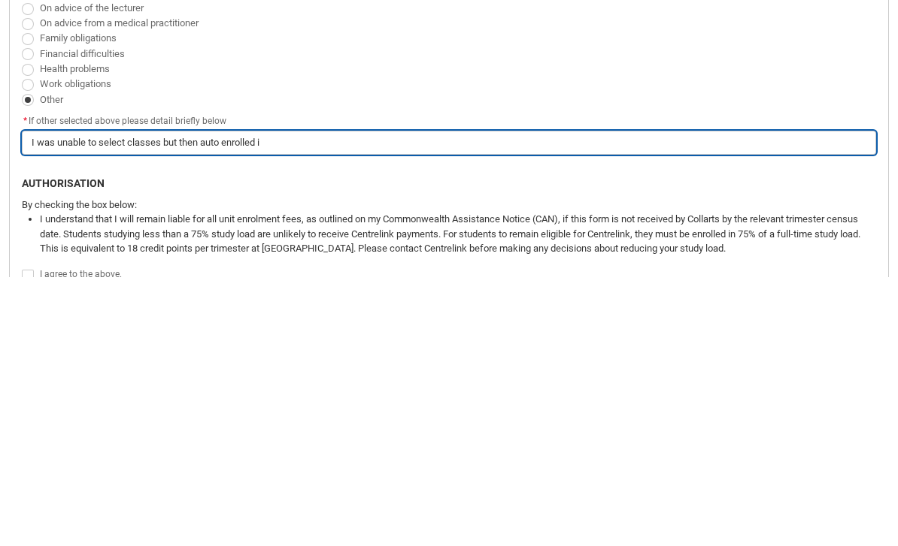
type lightning-primitive-input-simple "I was unable to select classes but then auto enrolled in"
type input "I was unable to select classes but then auto enrolled in"
type lightning-primitive-input-simple "I was unable to select classes but then auto enrolled in"
type input "I was unable to select classes but then auto enrolled in"
type lightning-primitive-input-simple "I was unable to select classes but then auto enrolled in a"
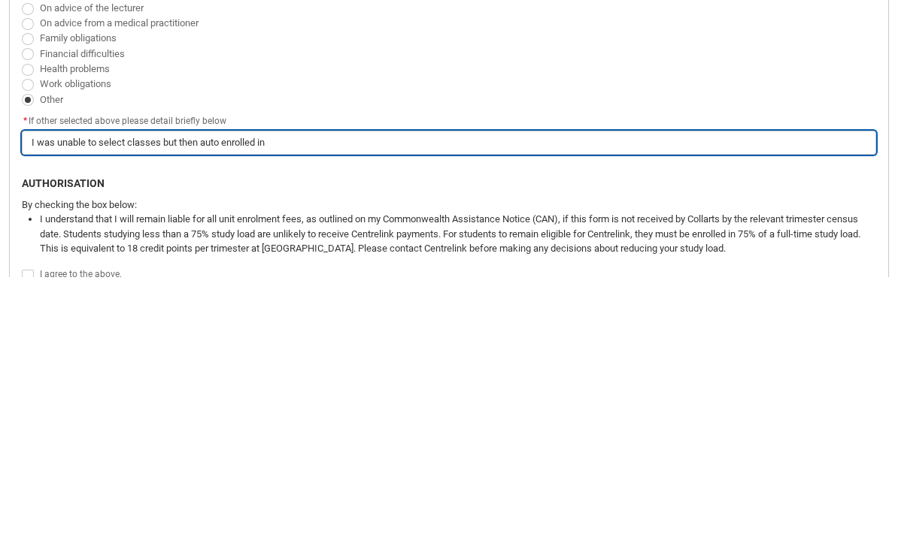
type input "I was unable to select classes but then auto enrolled in a"
type lightning-primitive-input-simple "I was unable to select classes but then auto enrolled in ao"
type input "I was unable to select classes but then auto enrolled in ao"
type lightning-primitive-input-simple "I was unable to select classes but then auto enrolled in aom"
type input "I was unable to select classes but then auto enrolled in aom"
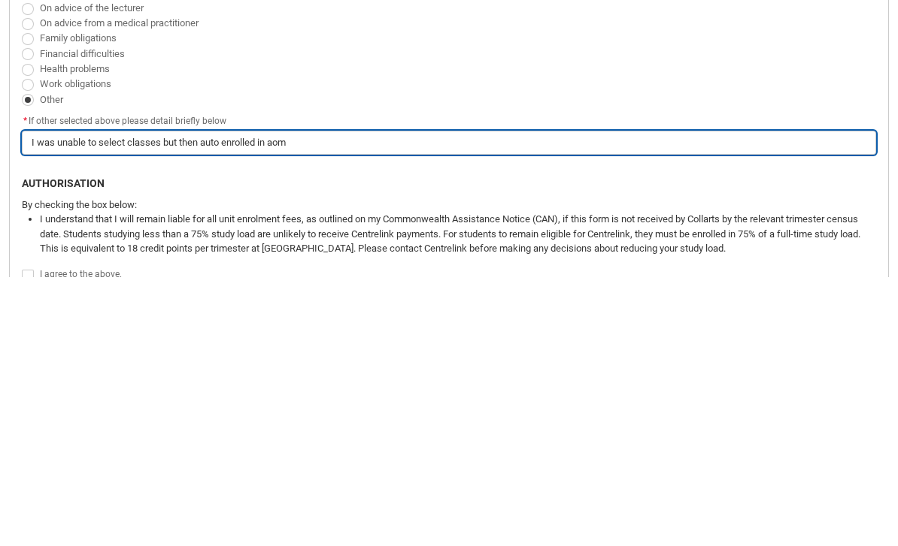
type lightning-primitive-input-simple "I was unable to select classes but then auto enrolled in [GEOGRAPHIC_DATA]"
type input "I was unable to select classes but then auto enrolled in [GEOGRAPHIC_DATA]"
type lightning-primitive-input-simple "I was unable to select classes but then auto enrolled in aom"
type input "I was unable to select classes but then auto enrolled in aom"
type lightning-primitive-input-simple "I was unable to select classes but then auto enrolled in ao"
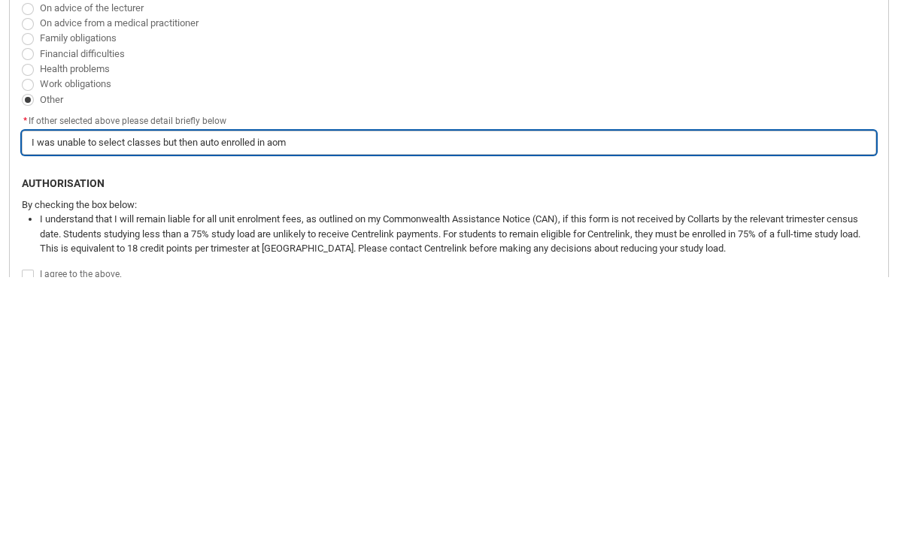
type input "I was unable to select classes but then auto enrolled in ao"
type lightning-primitive-input-simple "I was unable to select classes but then auto enrolled in a"
type input "I was unable to select classes but then auto enrolled in a"
type lightning-primitive-input-simple "I was unable to select classes but then auto enrolled in"
type input "I was unable to select classes but then auto enrolled in"
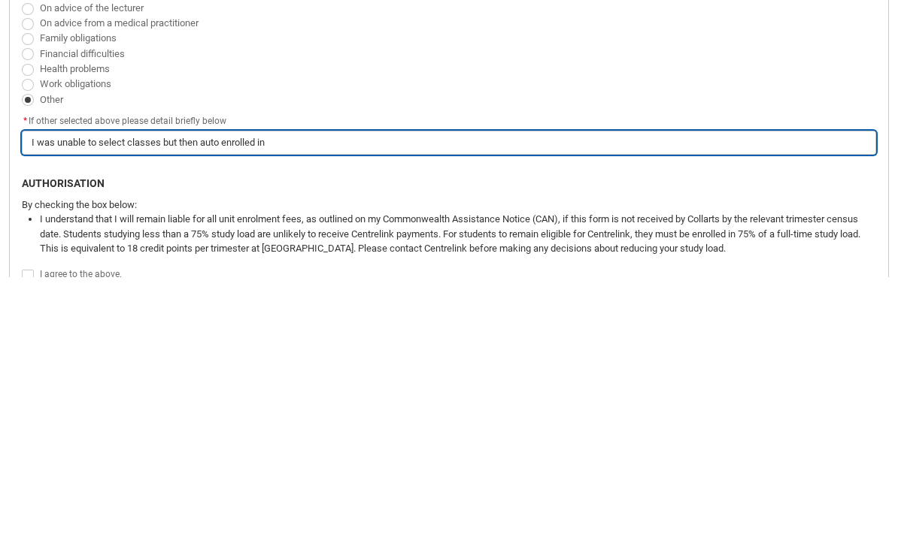
type lightning-primitive-input-simple "I was unable to select classes but then auto enrolled in s"
type input "I was unable to select classes but then auto enrolled in s"
type lightning-primitive-input-simple "I was unable to select classes but then auto enrolled in so"
type input "I was unable to select classes but then auto enrolled in so"
type lightning-primitive-input-simple "I was unable to select classes but then auto enrolled in som"
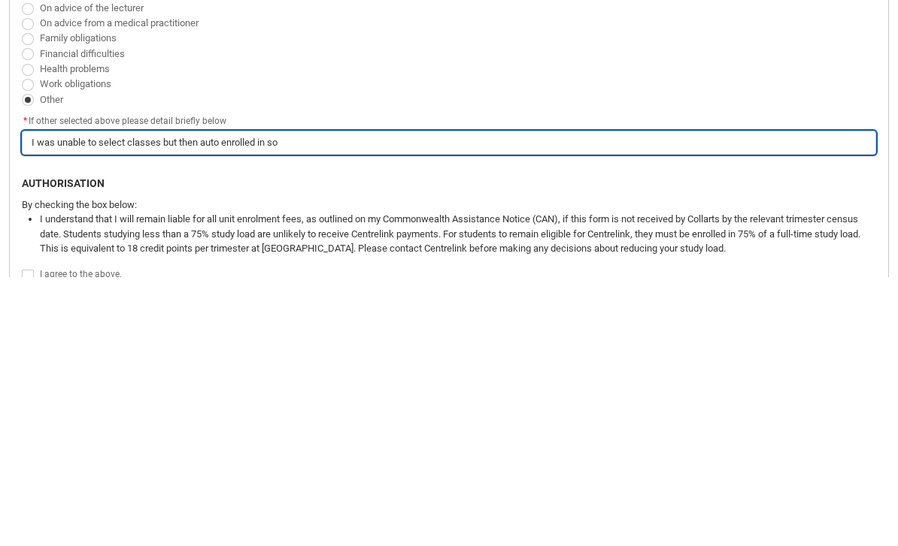
type input "I was unable to select classes but then auto enrolled in som"
type lightning-primitive-input-simple "I was unable to select classes but then auto enrolled in some"
type input "I was unable to select classes but then auto enrolled in some"
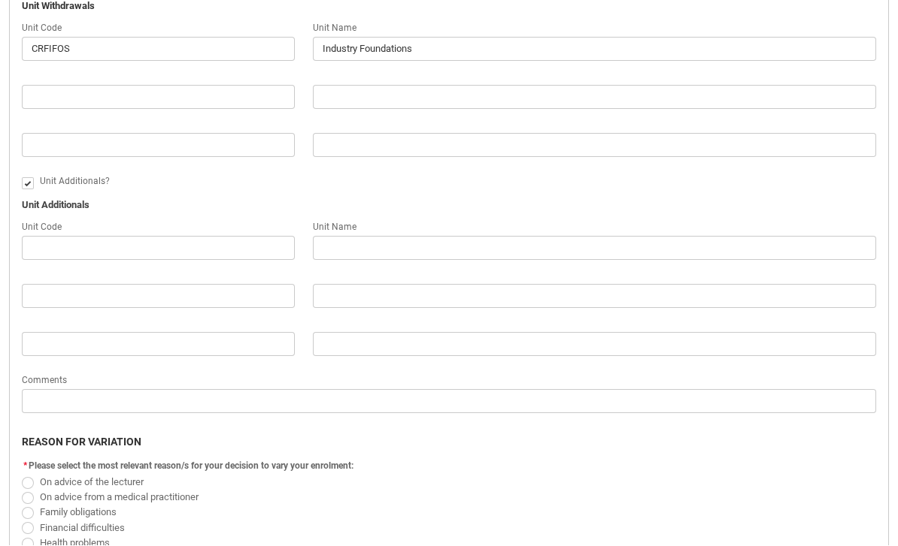
scroll to position [673, 0]
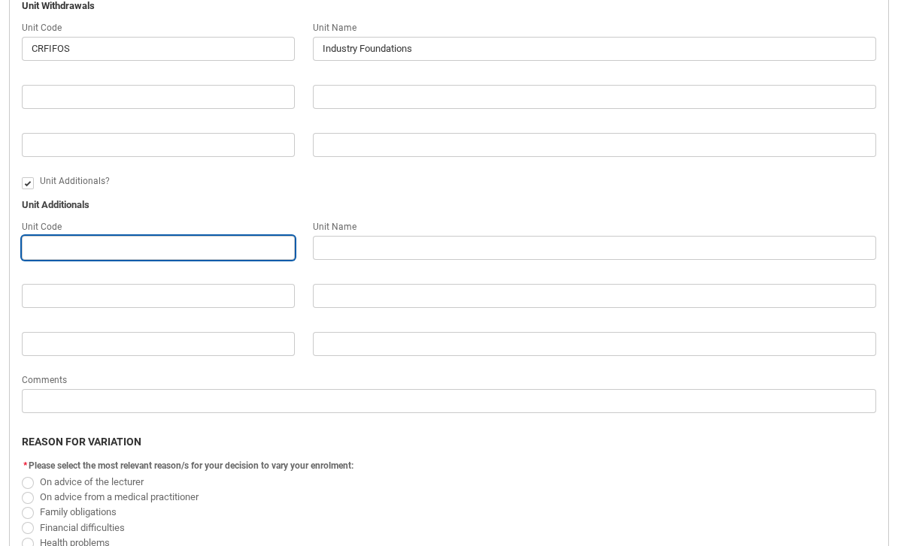
click at [219, 244] on input "Redu_Student_Request flow" at bounding box center [158, 248] width 273 height 24
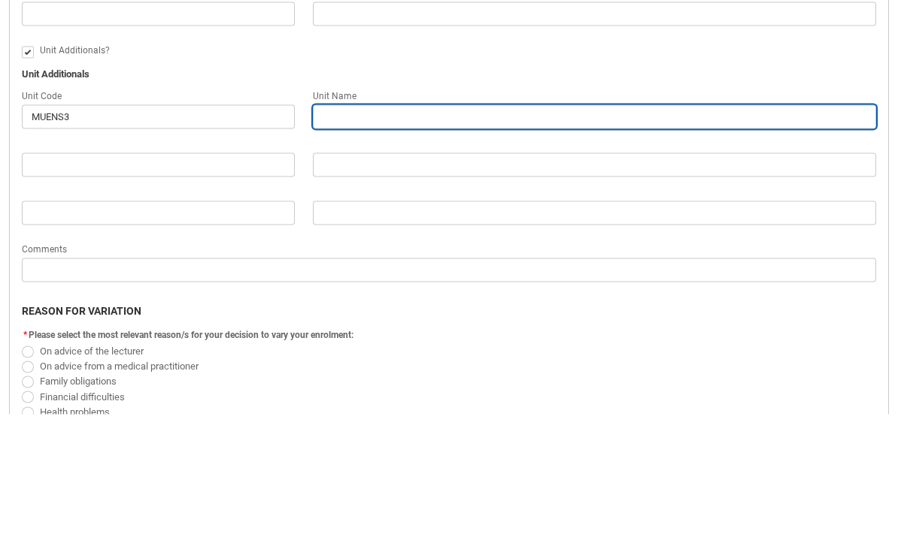
click at [593, 237] on input "Redu_Student_Request flow" at bounding box center [594, 249] width 563 height 24
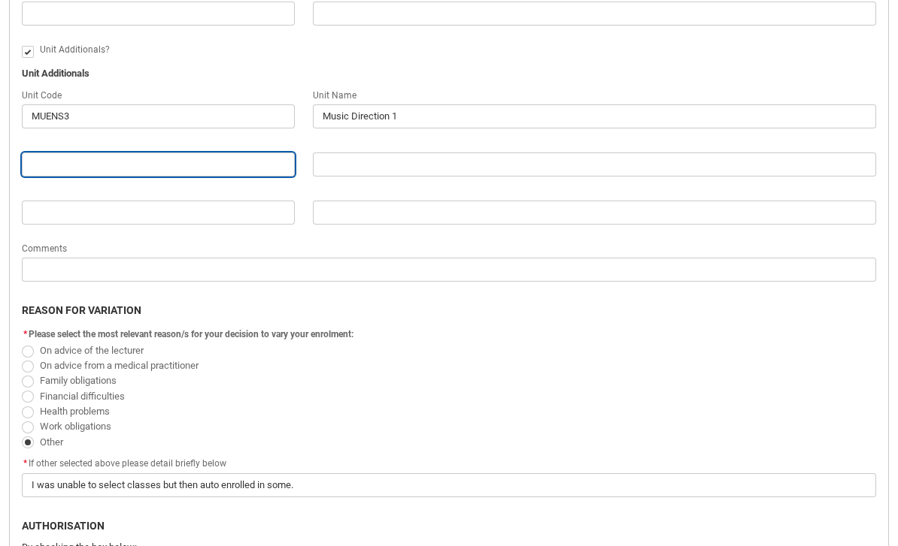
click at [61, 161] on input "Redu_Student_Request flow" at bounding box center [158, 165] width 273 height 24
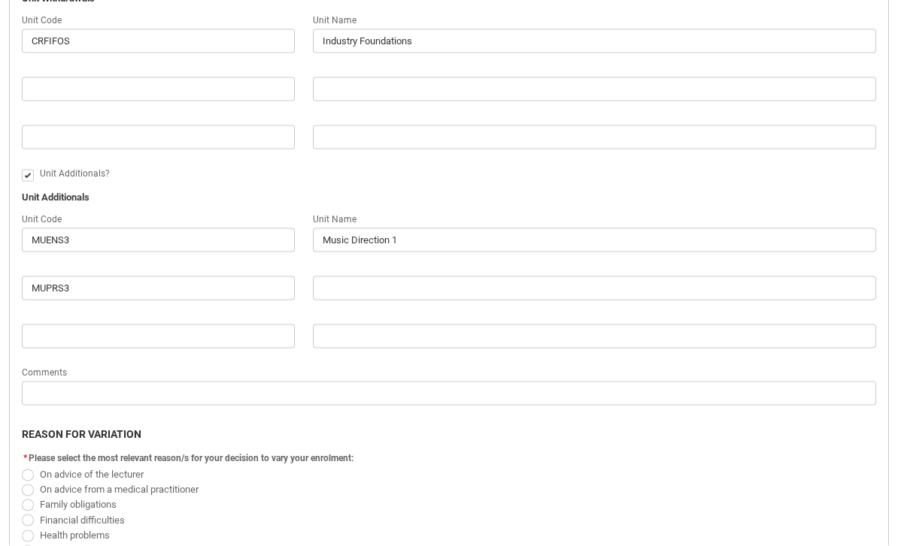
click at [29, 171] on span "Redu_Student_Request flow" at bounding box center [28, 176] width 12 height 12
click at [22, 168] on input "Redu_Student_Request flow" at bounding box center [21, 167] width 1 height 1
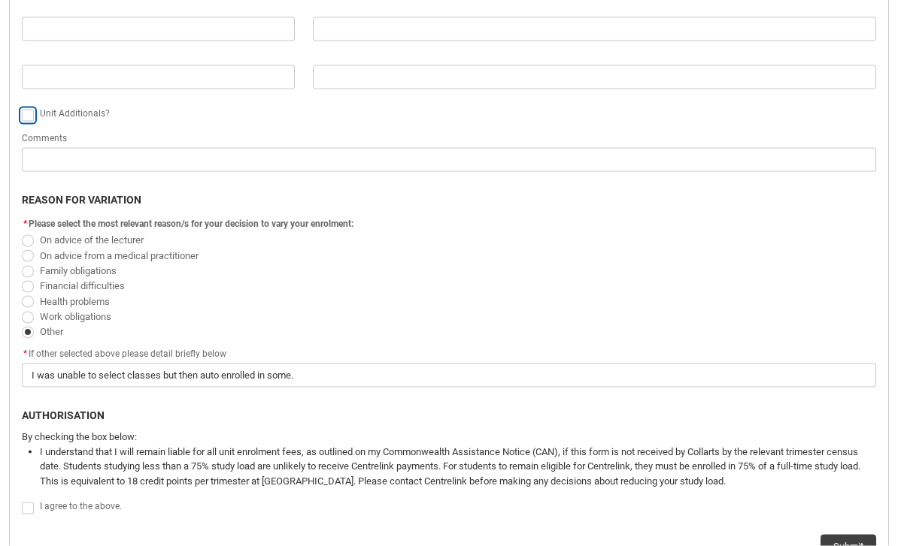
scroll to position [741, 0]
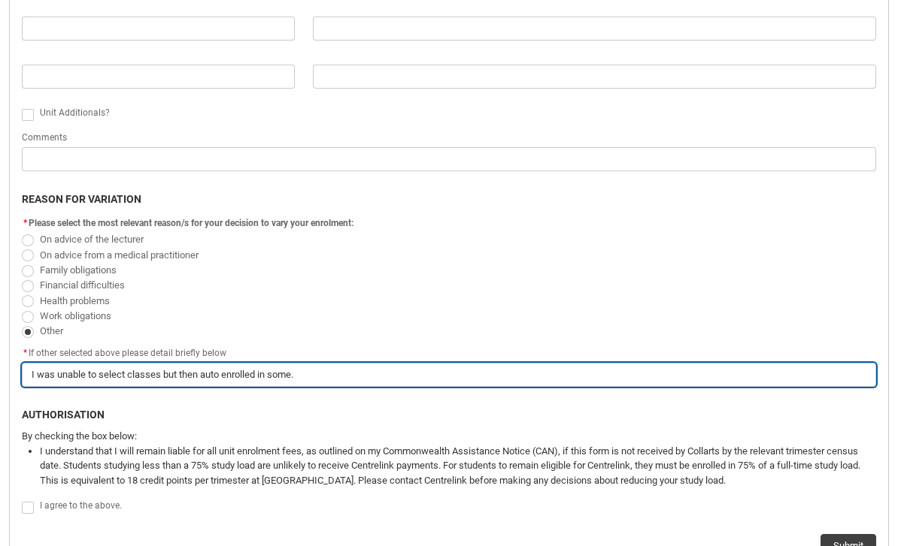
click at [209, 368] on input "I was unable to select classes but then auto enrolled in some." at bounding box center [449, 375] width 854 height 24
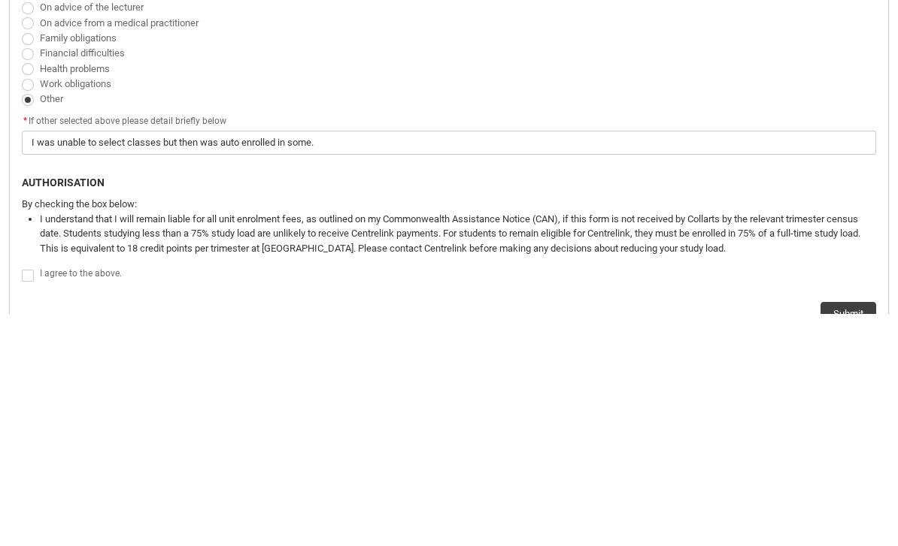
scroll to position [973, 0]
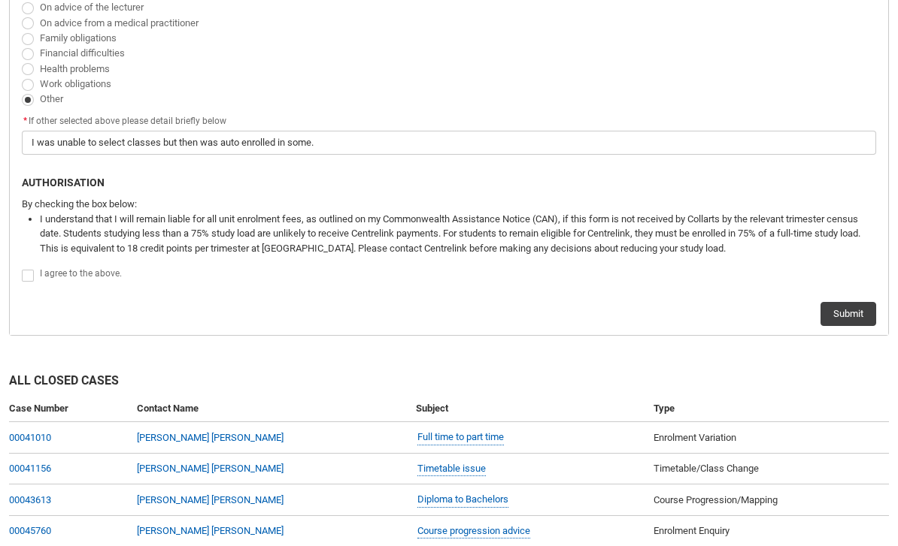
click at [41, 268] on span "I agree to the above." at bounding box center [81, 273] width 82 height 11
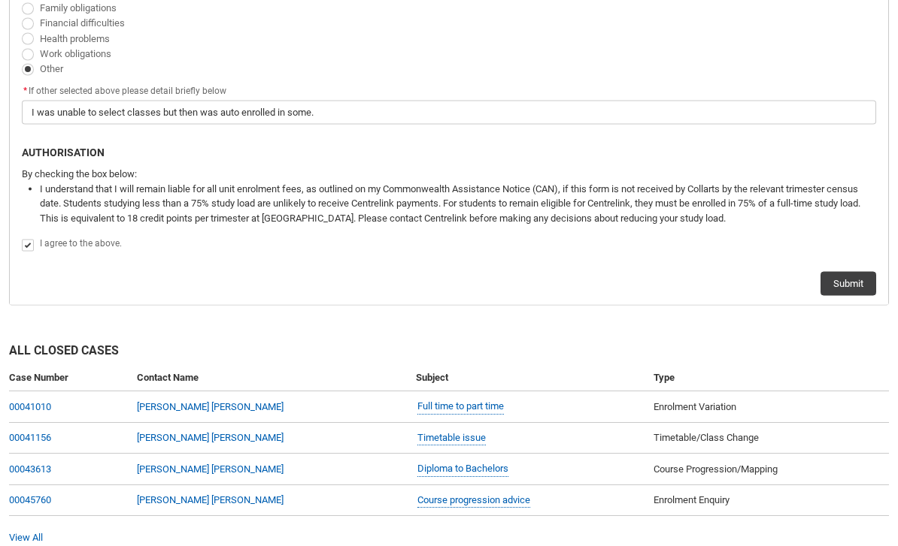
scroll to position [1013, 0]
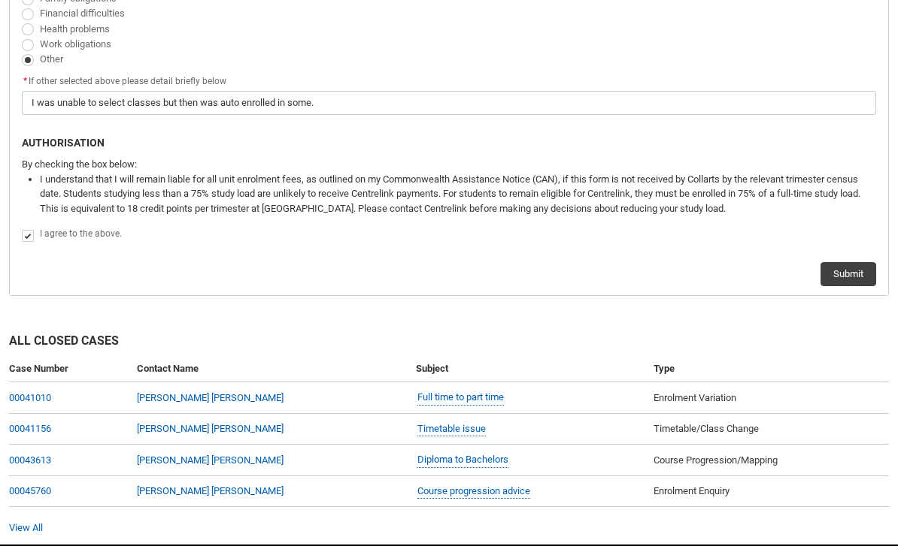
click at [831, 263] on button "Submit" at bounding box center [848, 274] width 56 height 24
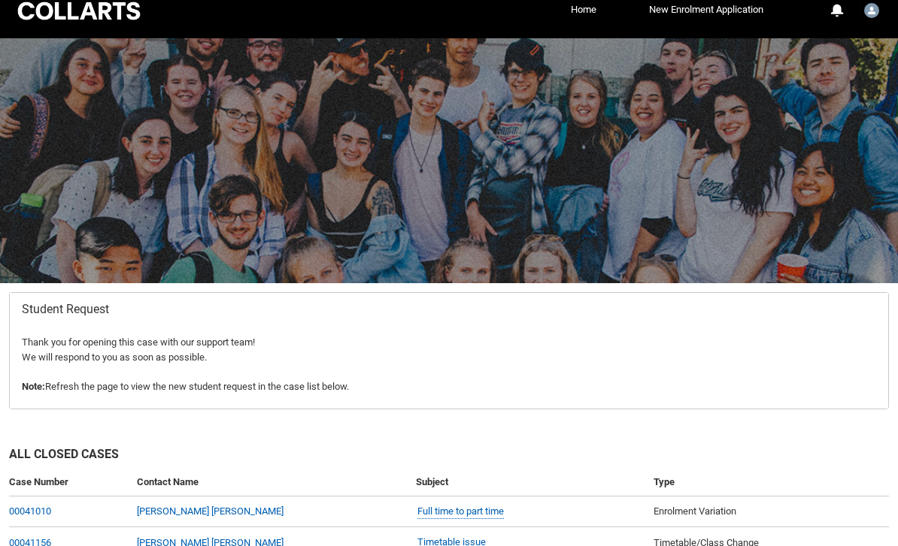
scroll to position [0, 0]
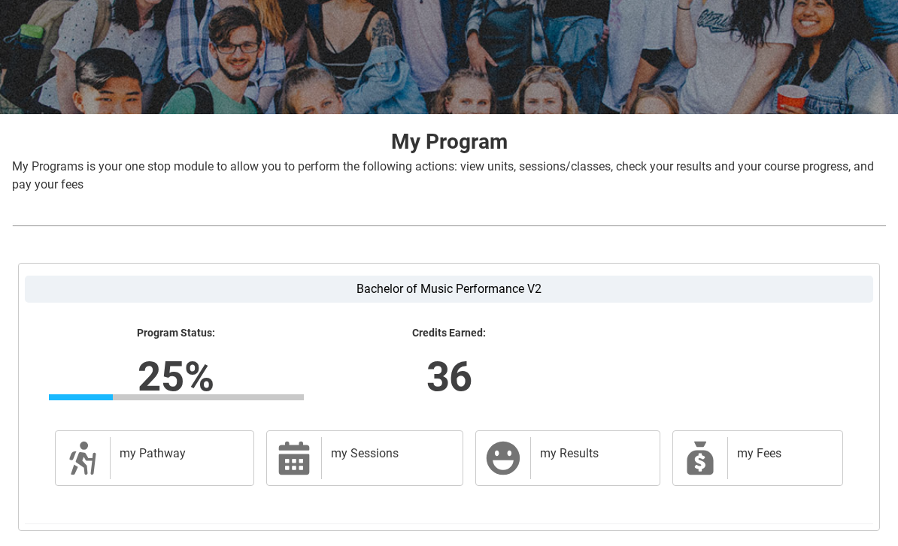
scroll to position [203, 0]
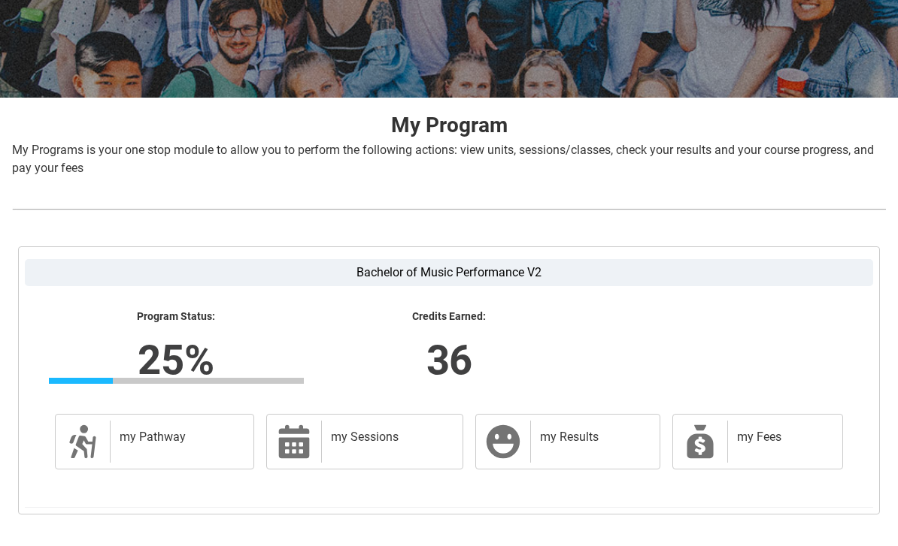
click at [162, 449] on div "my Pathway" at bounding box center [179, 442] width 138 height 42
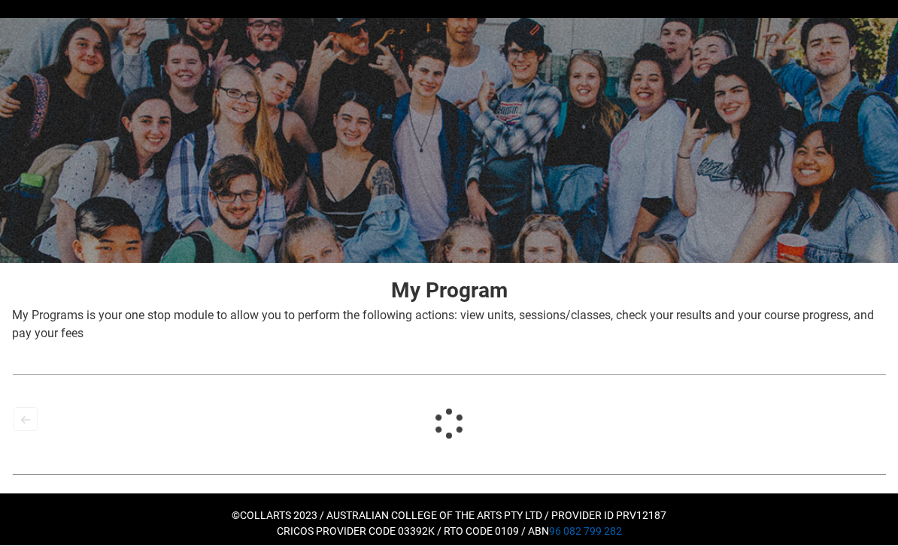
scroll to position [45, 0]
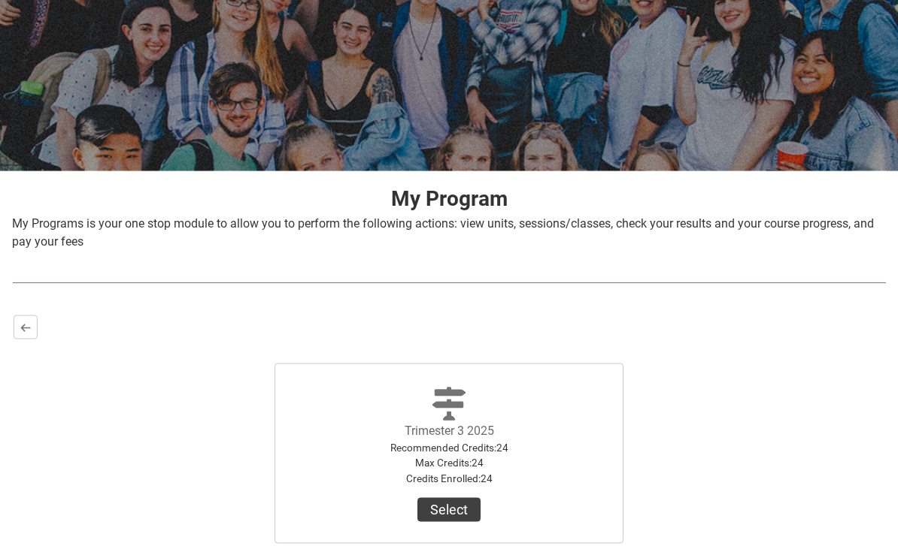
click at [451, 509] on button "Select" at bounding box center [448, 510] width 63 height 24
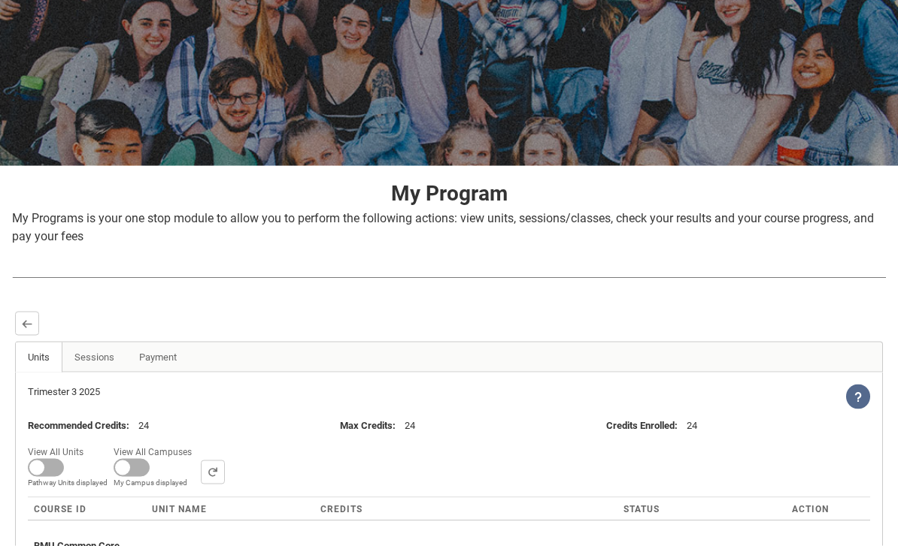
scroll to position [120, 0]
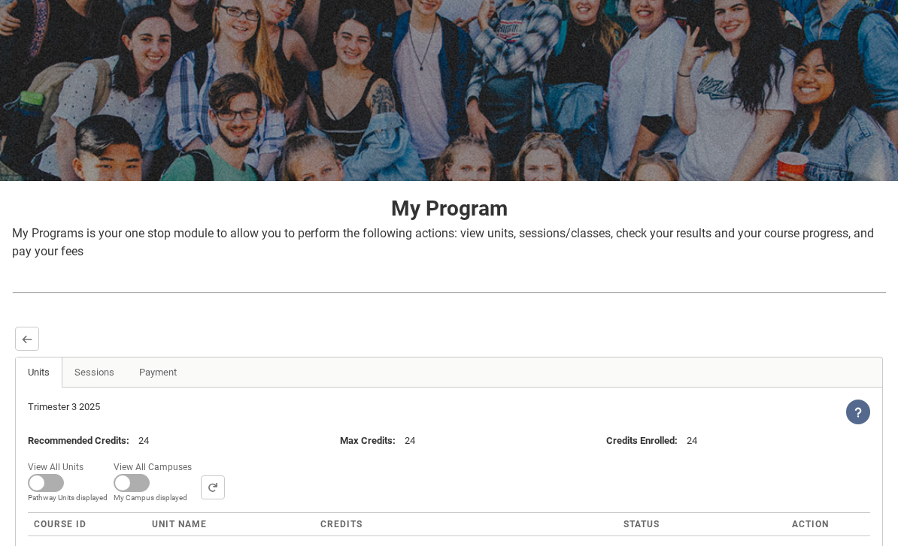
click at [39, 489] on span at bounding box center [46, 483] width 36 height 18
click at [89, 458] on input "View All Units All Units displayed Pathway Units displayed" at bounding box center [89, 457] width 1 height 1
checkbox input "true"
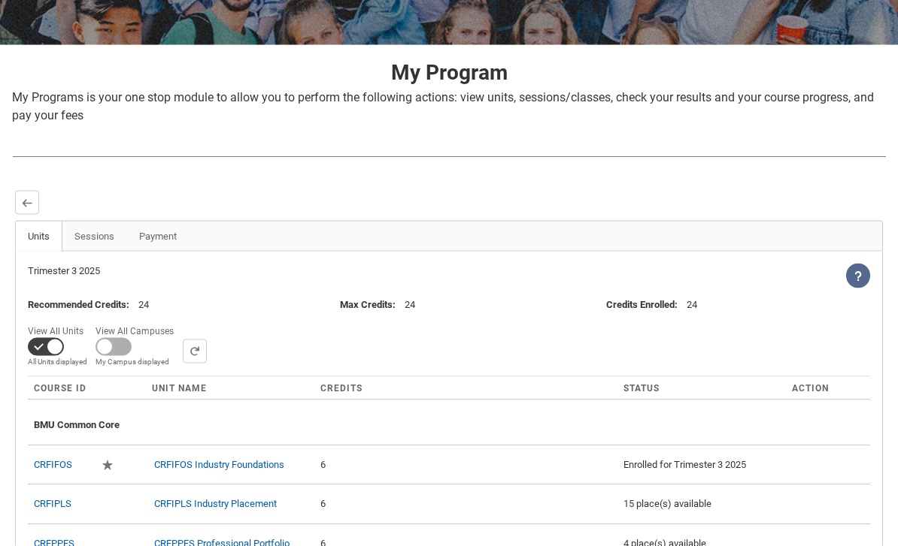
scroll to position [256, 0]
click at [112, 350] on span at bounding box center [113, 347] width 36 height 18
click at [179, 321] on input "View All Campuses Campus filter displayed My Campus displayed" at bounding box center [179, 320] width 1 height 1
checkbox input "true"
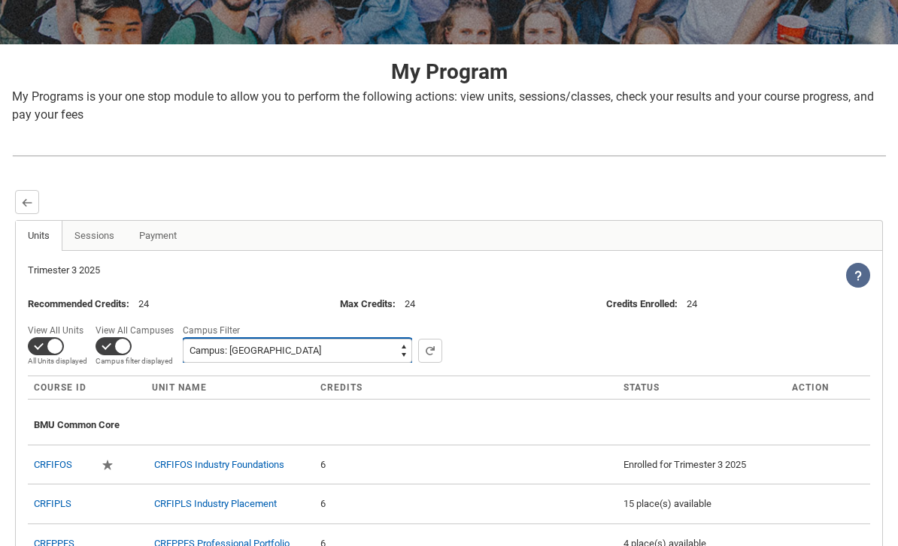
click at [192, 343] on select "All Campus: Brunswick St Campus: Collarts Online Campus: Collingwood Yards Camp…" at bounding box center [297, 351] width 229 height 24
select select "0015g00000jrDA0AAM"
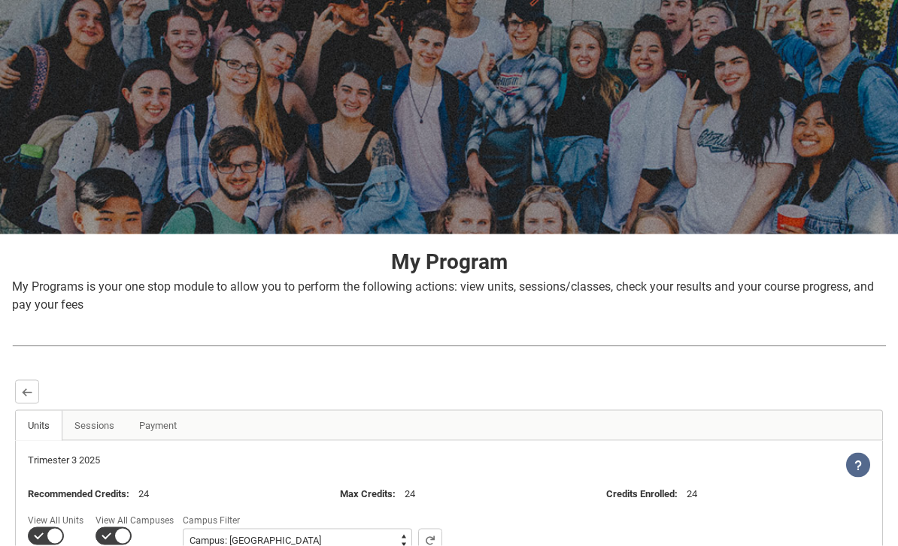
scroll to position [70, 0]
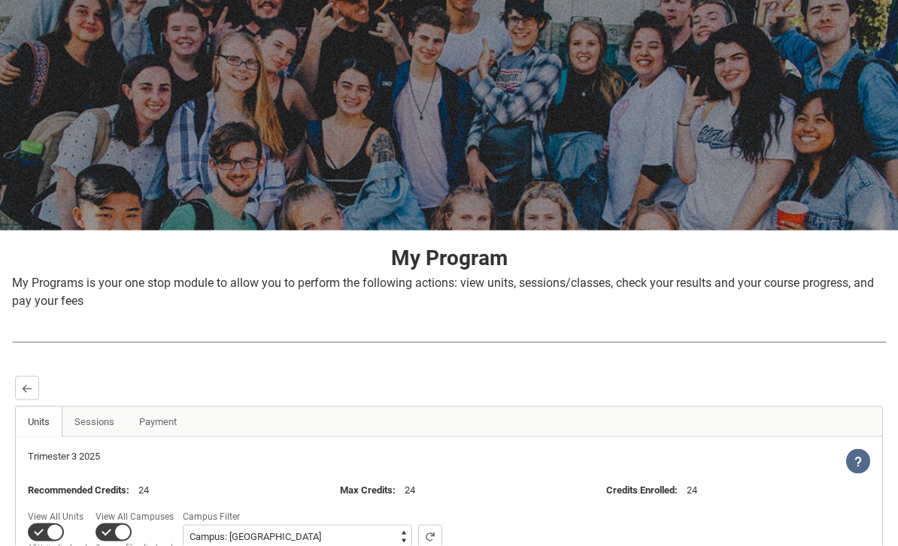
click at [29, 389] on lightning-primitive-icon "button" at bounding box center [27, 388] width 11 height 11
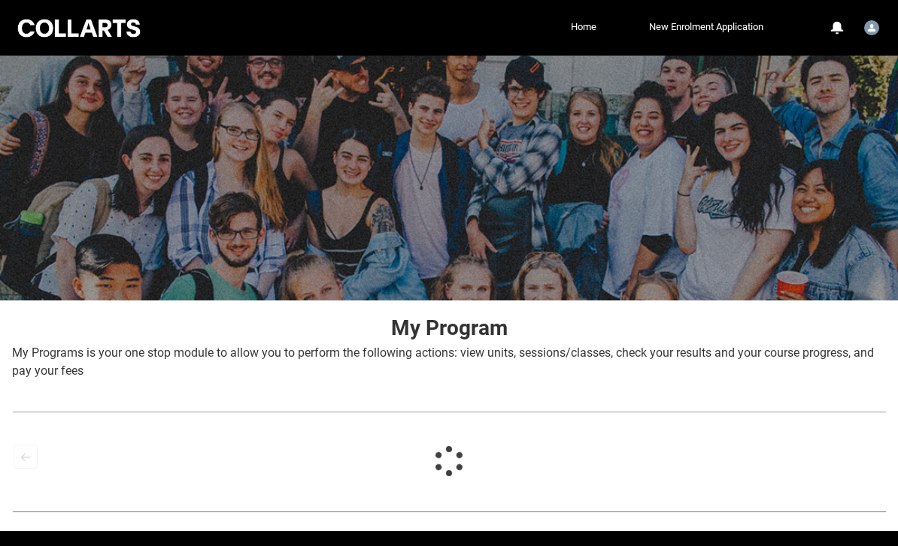
scroll to position [45, 0]
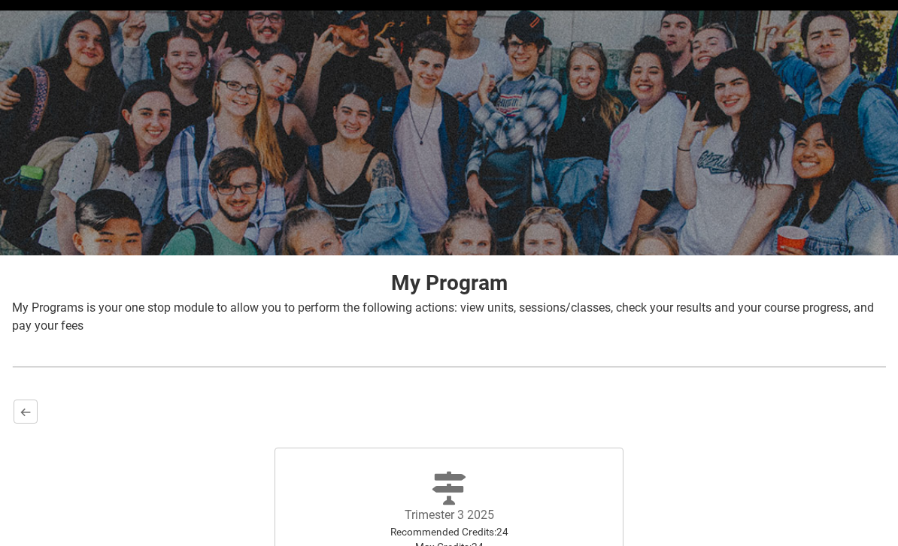
click at [28, 401] on button "Back" at bounding box center [26, 412] width 24 height 24
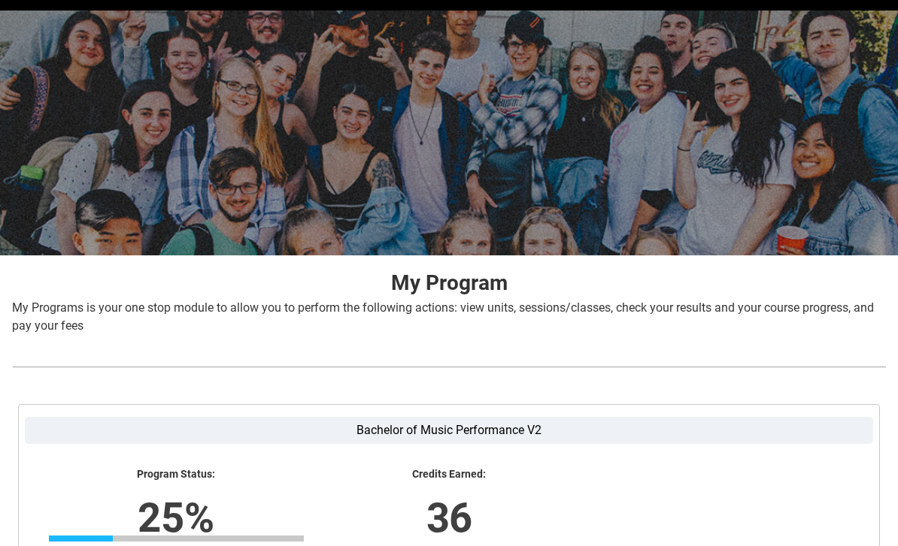
scroll to position [241, 0]
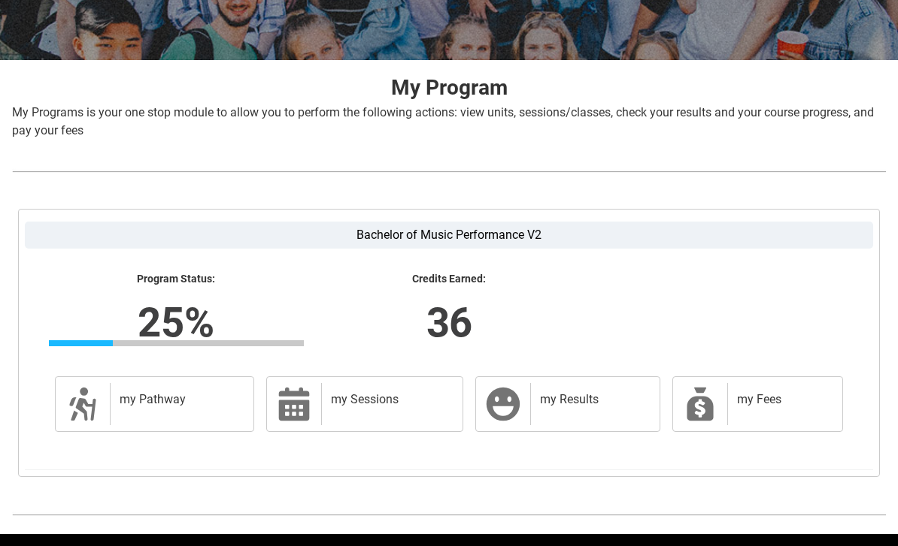
click at [354, 396] on h2 "my Sessions" at bounding box center [389, 399] width 117 height 15
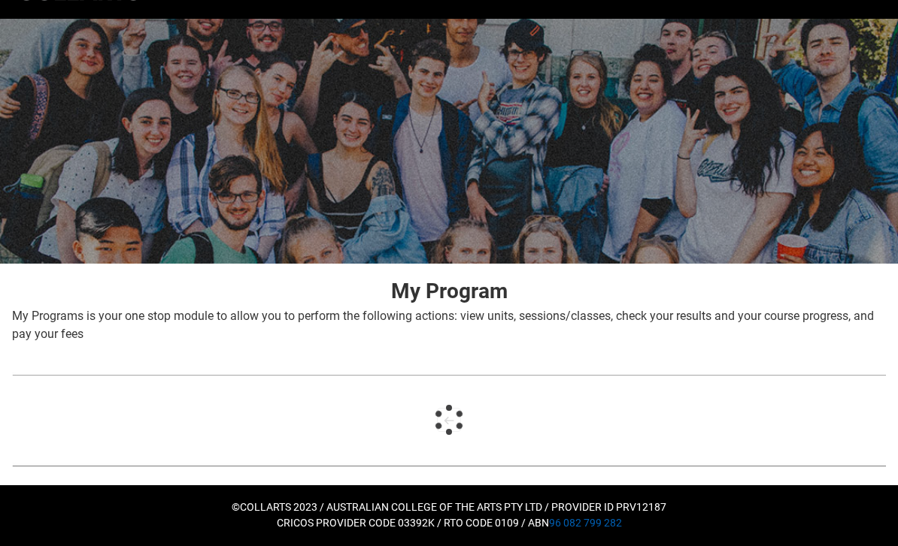
scroll to position [36, 0]
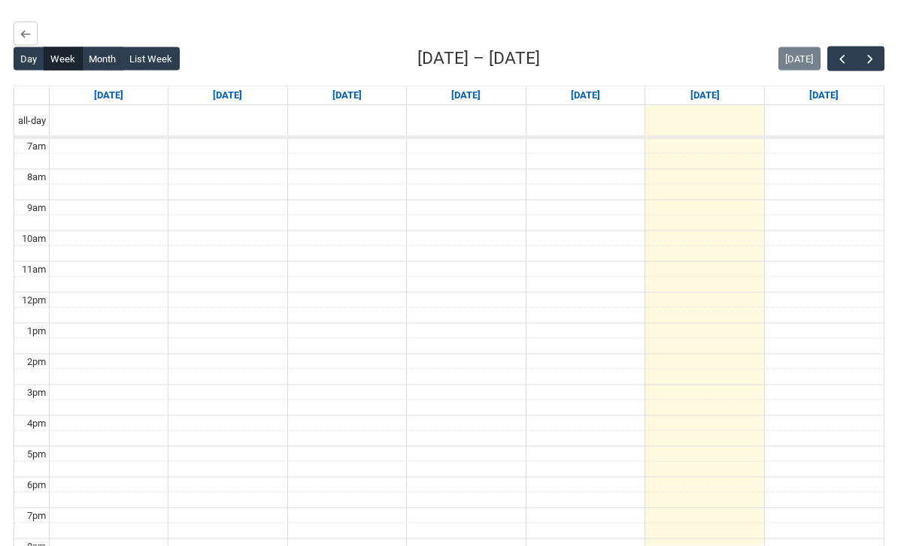
click at [871, 52] on span "button" at bounding box center [869, 59] width 15 height 15
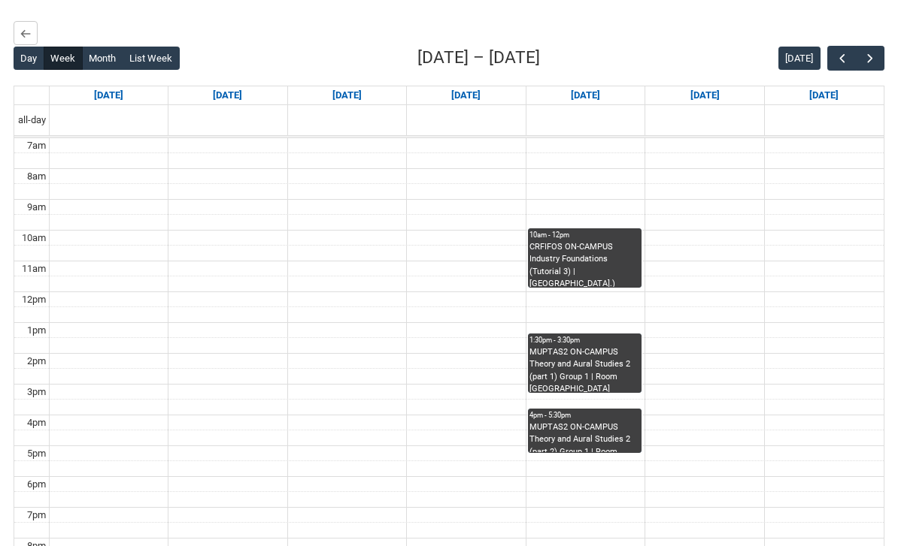
click at [873, 48] on button "button" at bounding box center [869, 58] width 29 height 25
click at [19, 29] on button "Back" at bounding box center [26, 33] width 24 height 24
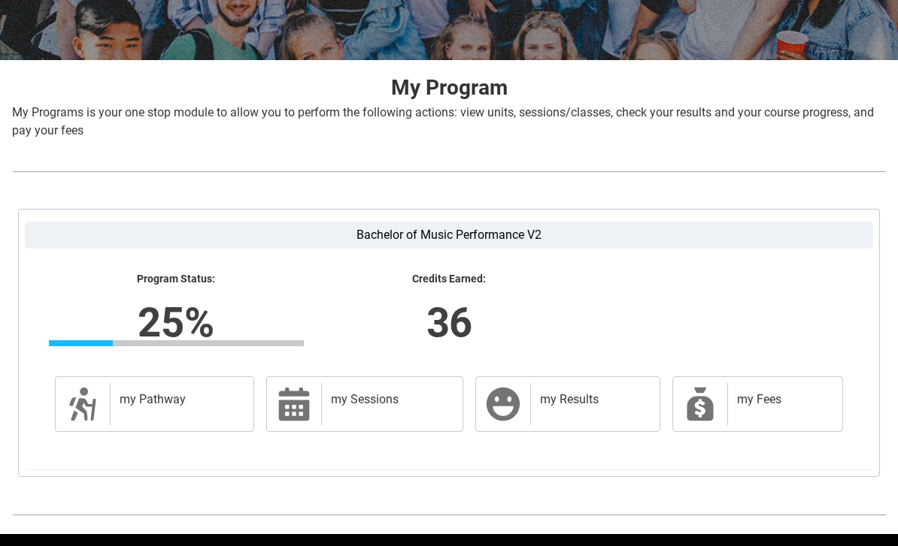
click at [164, 415] on div "my Pathway" at bounding box center [179, 404] width 138 height 42
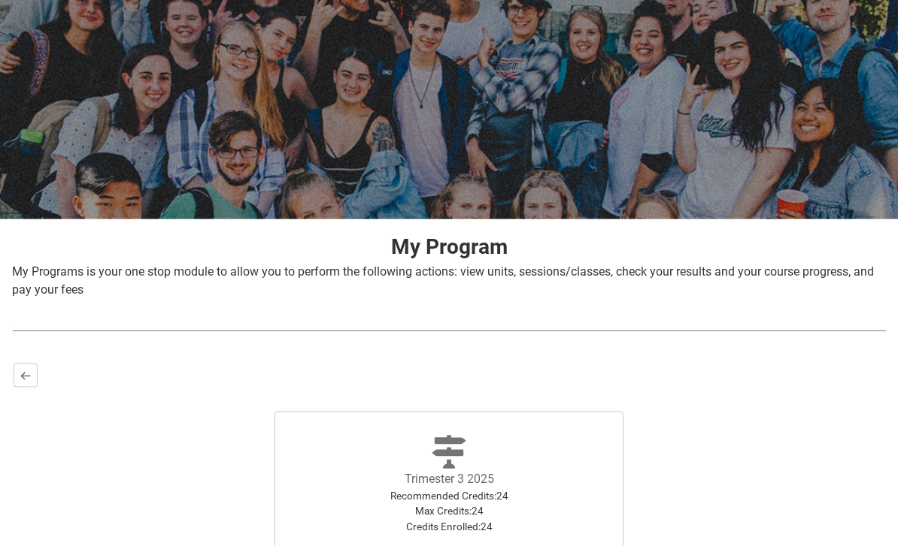
scroll to position [226, 0]
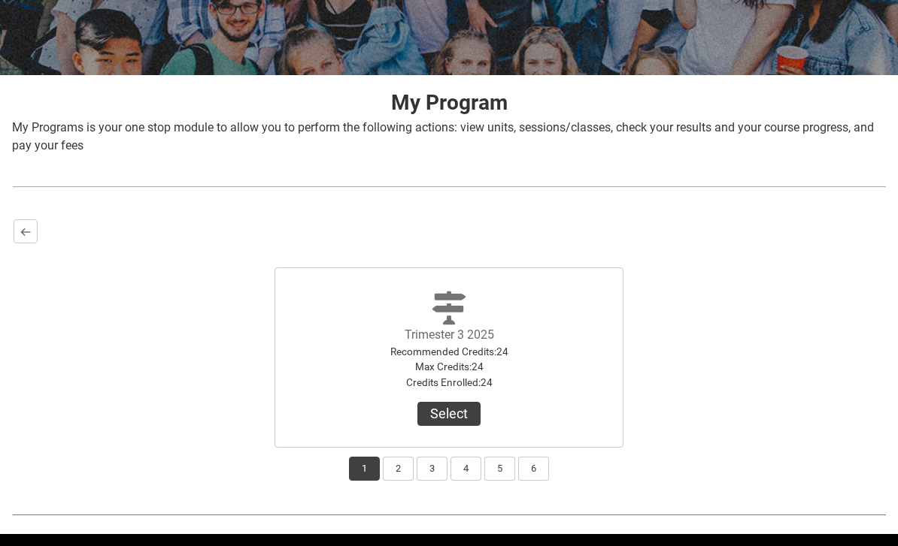
click at [448, 411] on button "Select" at bounding box center [448, 414] width 63 height 24
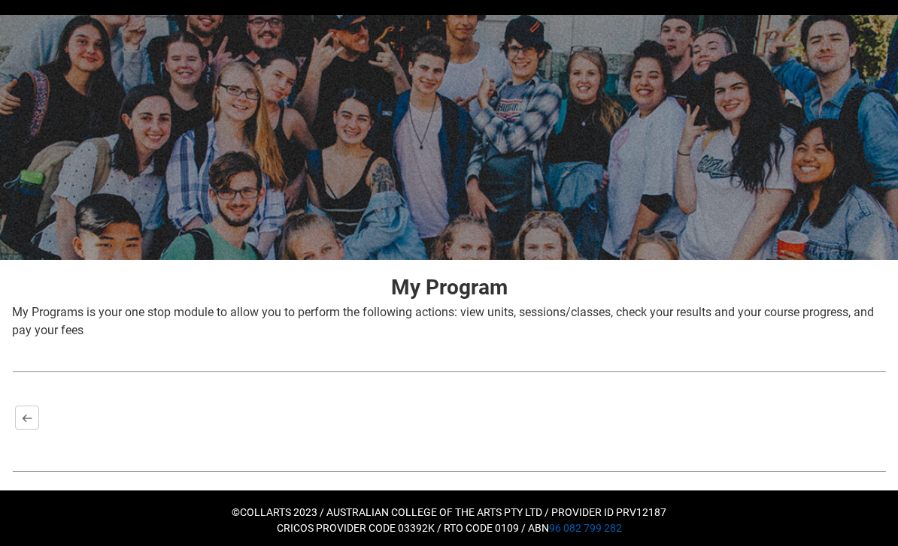
scroll to position [45, 0]
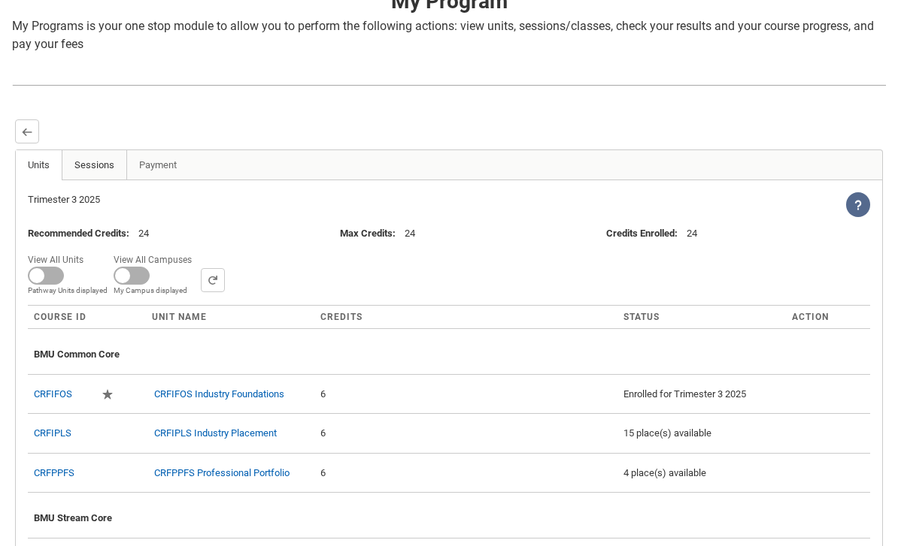
click at [93, 162] on link "Sessions" at bounding box center [94, 165] width 65 height 30
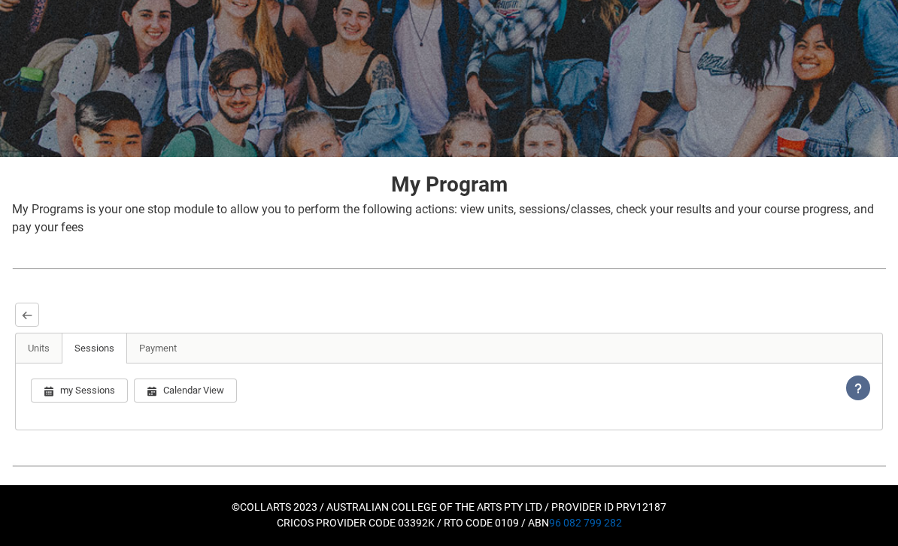
scroll to position [95, 0]
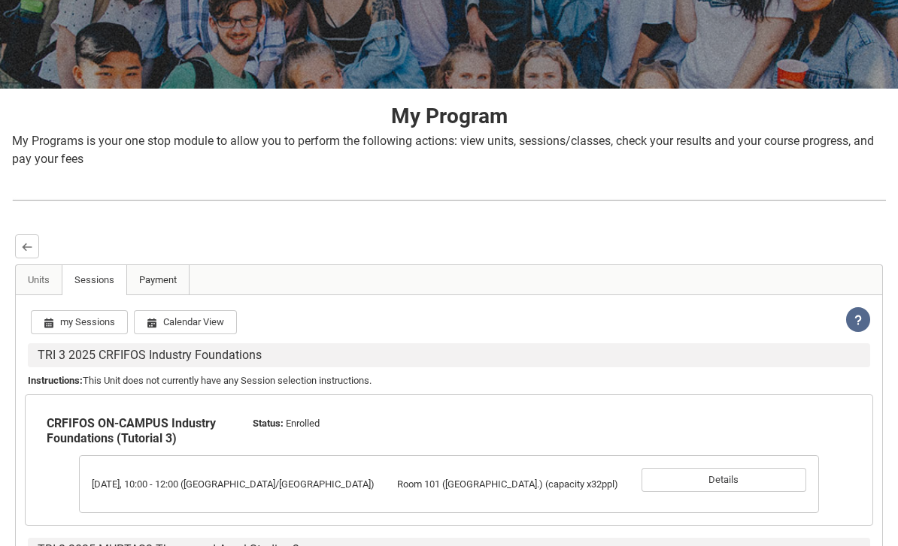
click at [147, 281] on link "Payment" at bounding box center [157, 280] width 63 height 30
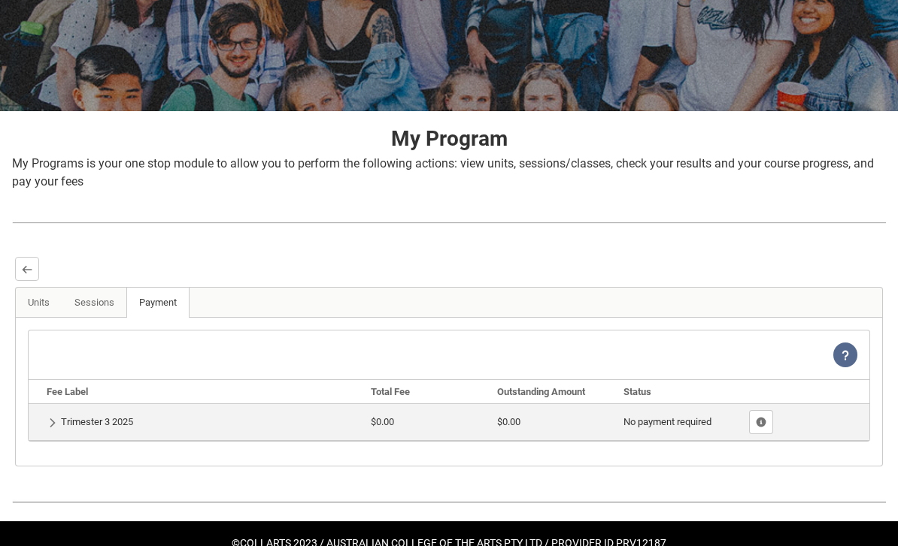
scroll to position [226, 0]
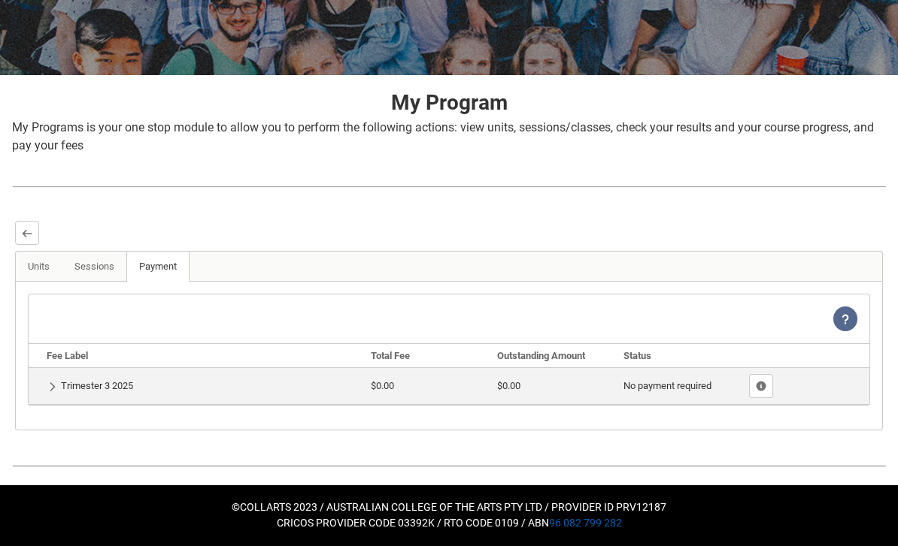
click at [47, 389] on lightning-primitive-icon "button" at bounding box center [52, 387] width 11 height 11
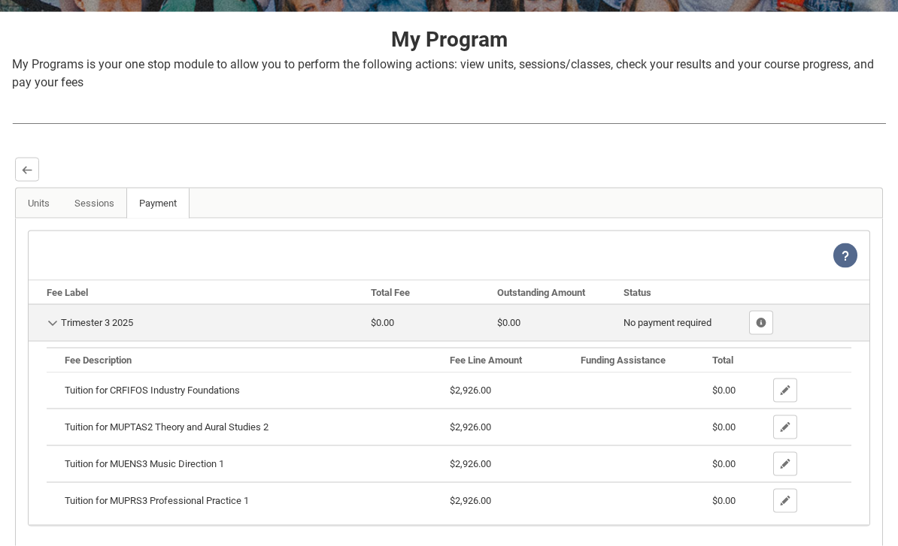
scroll to position [0, 0]
